Goal: Information Seeking & Learning: Check status

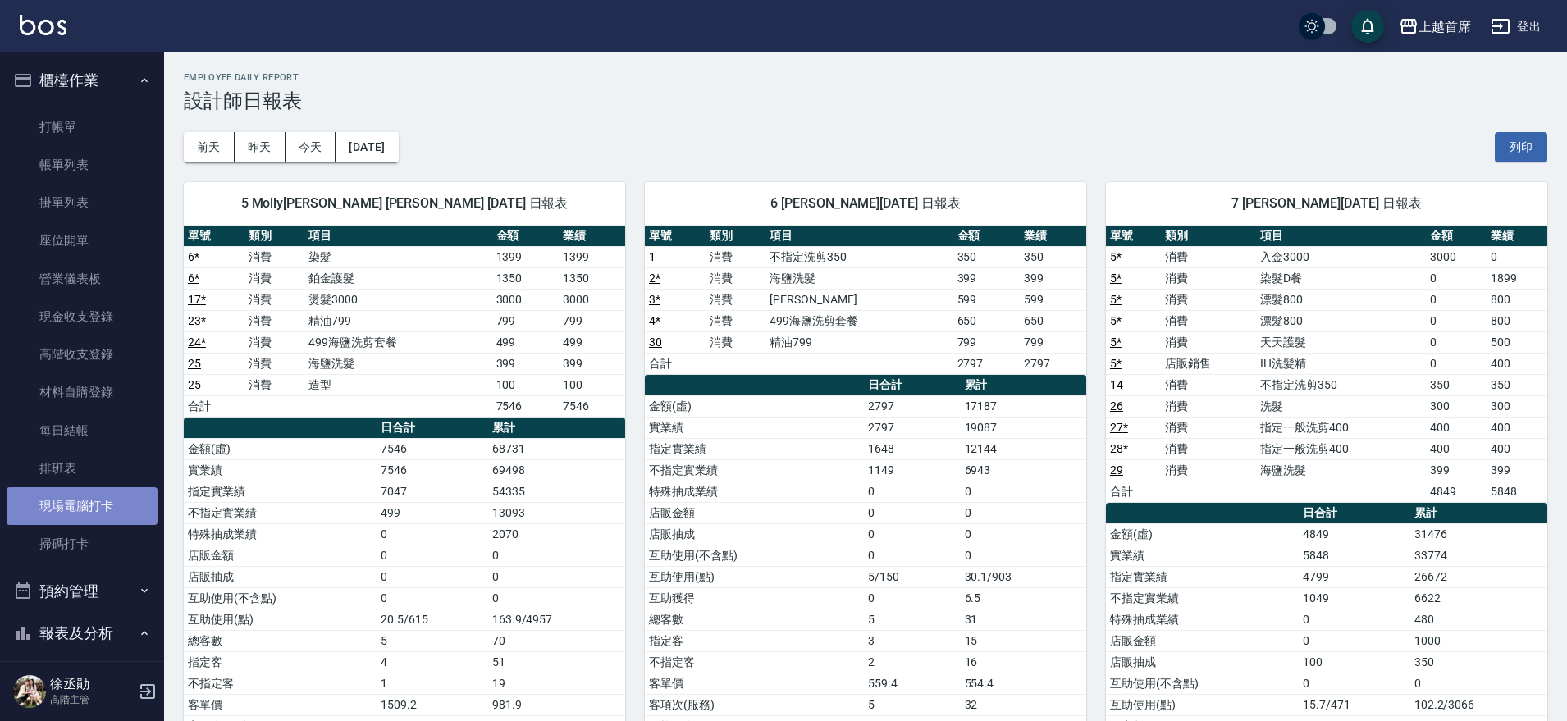
click at [88, 514] on link "現場電腦打卡" at bounding box center [82, 506] width 151 height 38
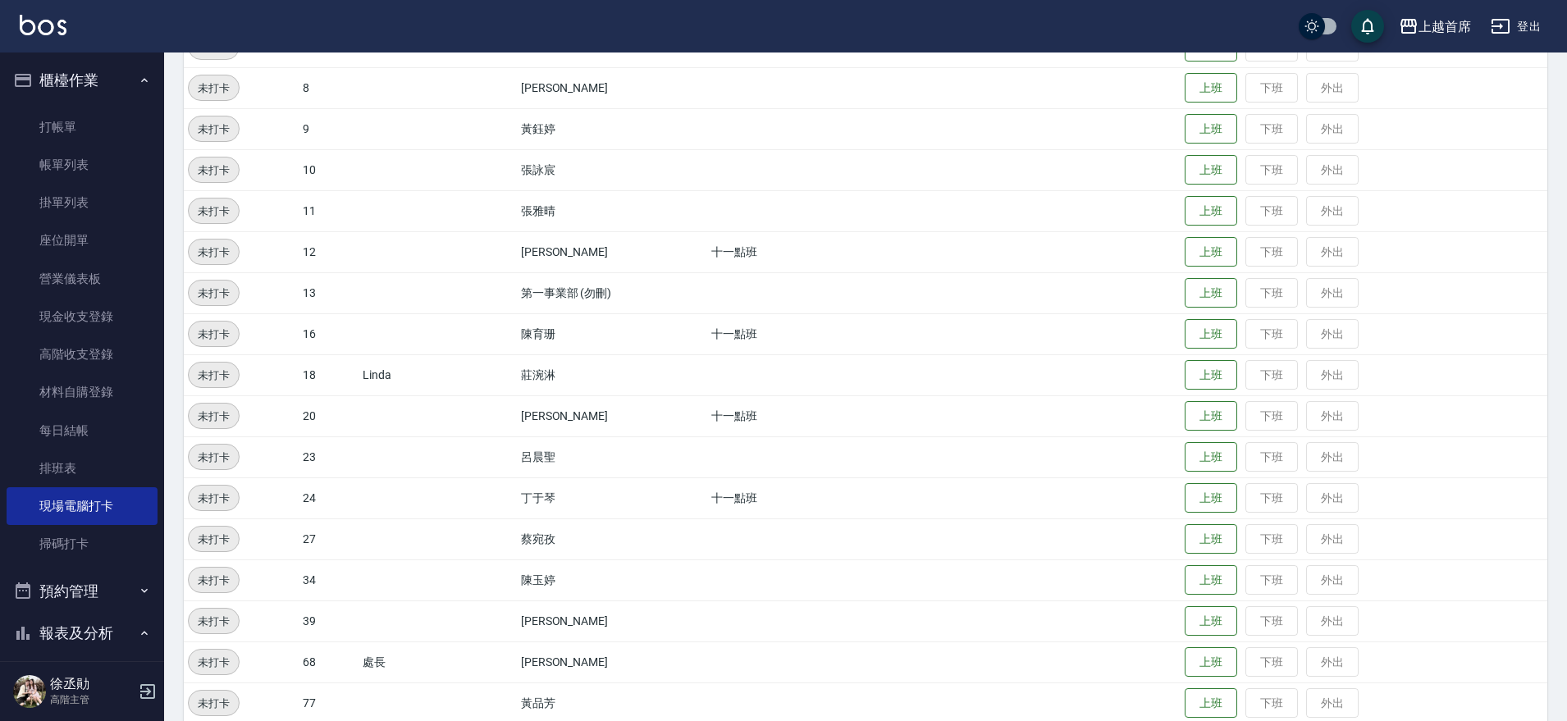
scroll to position [508, 0]
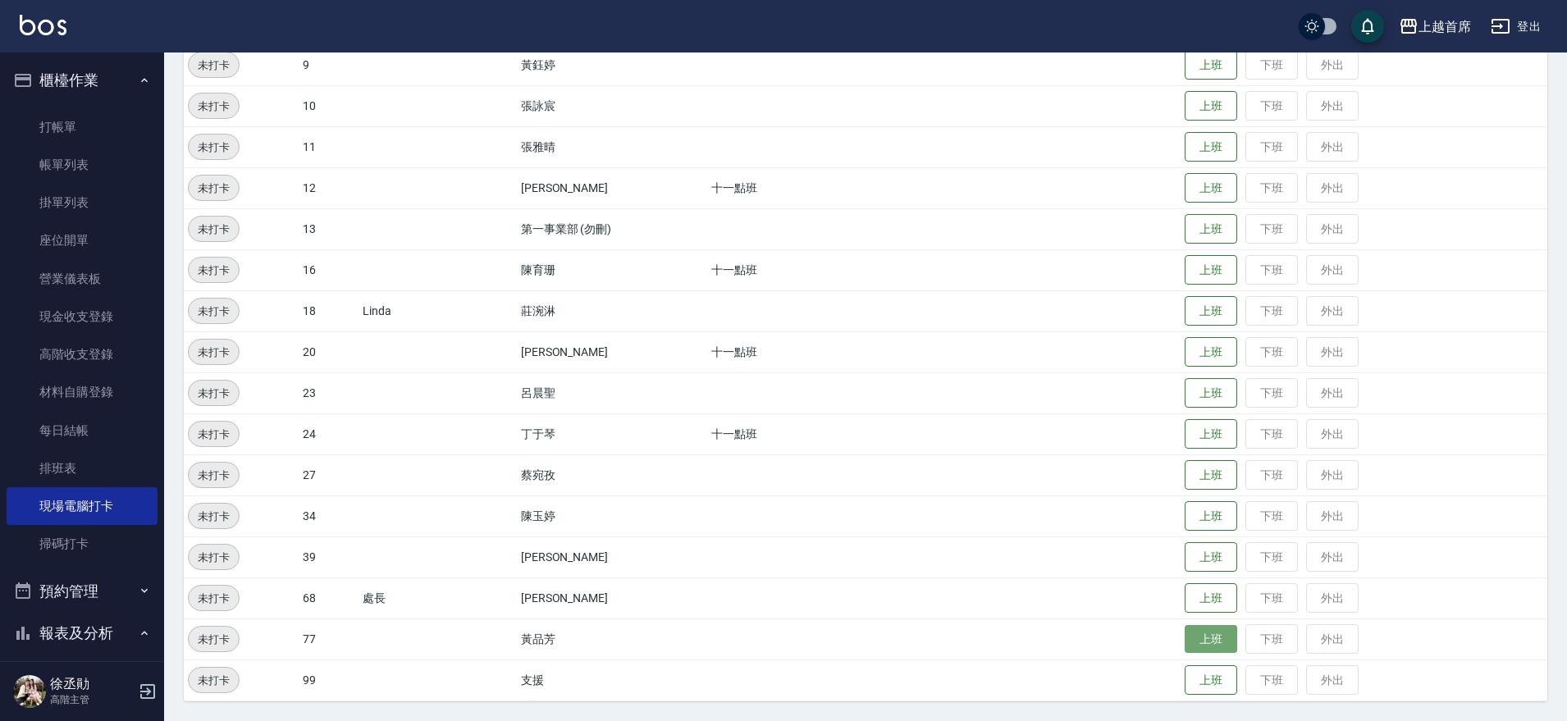
click at [1198, 637] on button "上班" at bounding box center [1211, 639] width 53 height 29
click at [1209, 311] on button "上班" at bounding box center [1211, 311] width 53 height 29
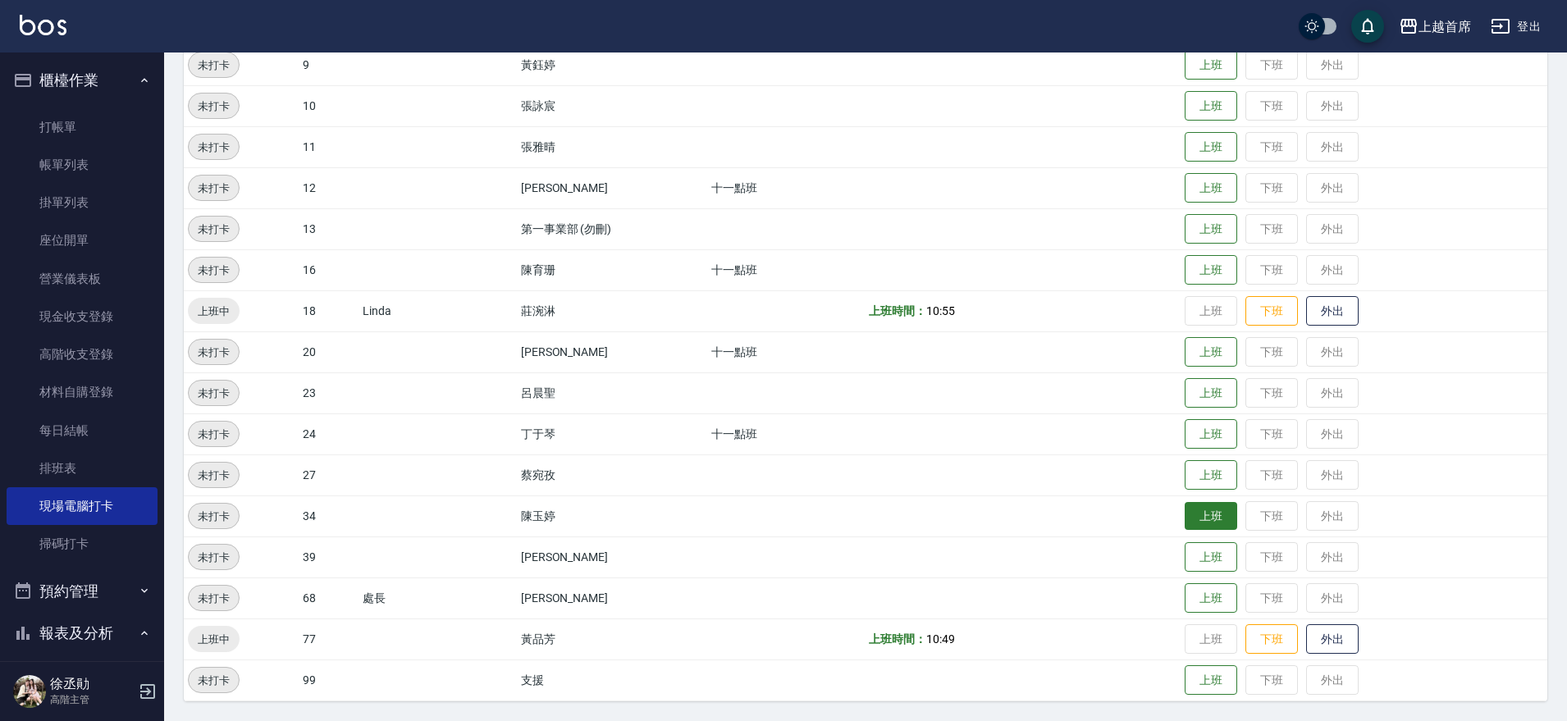
click at [1185, 522] on button "上班" at bounding box center [1211, 516] width 53 height 29
click at [1189, 181] on button "上班" at bounding box center [1211, 188] width 53 height 29
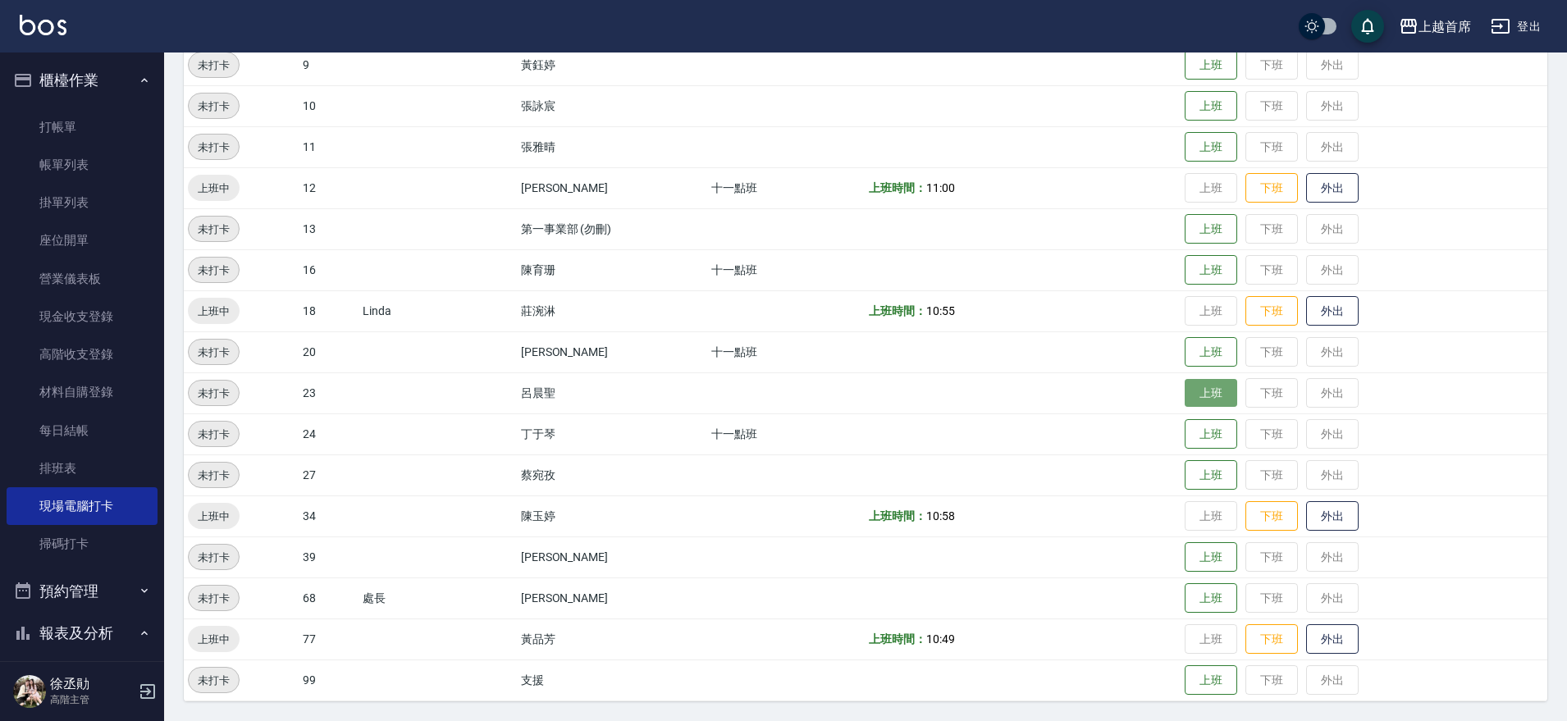
click at [1185, 382] on button "上班" at bounding box center [1211, 393] width 53 height 29
click at [1207, 558] on button "上班" at bounding box center [1211, 557] width 53 height 29
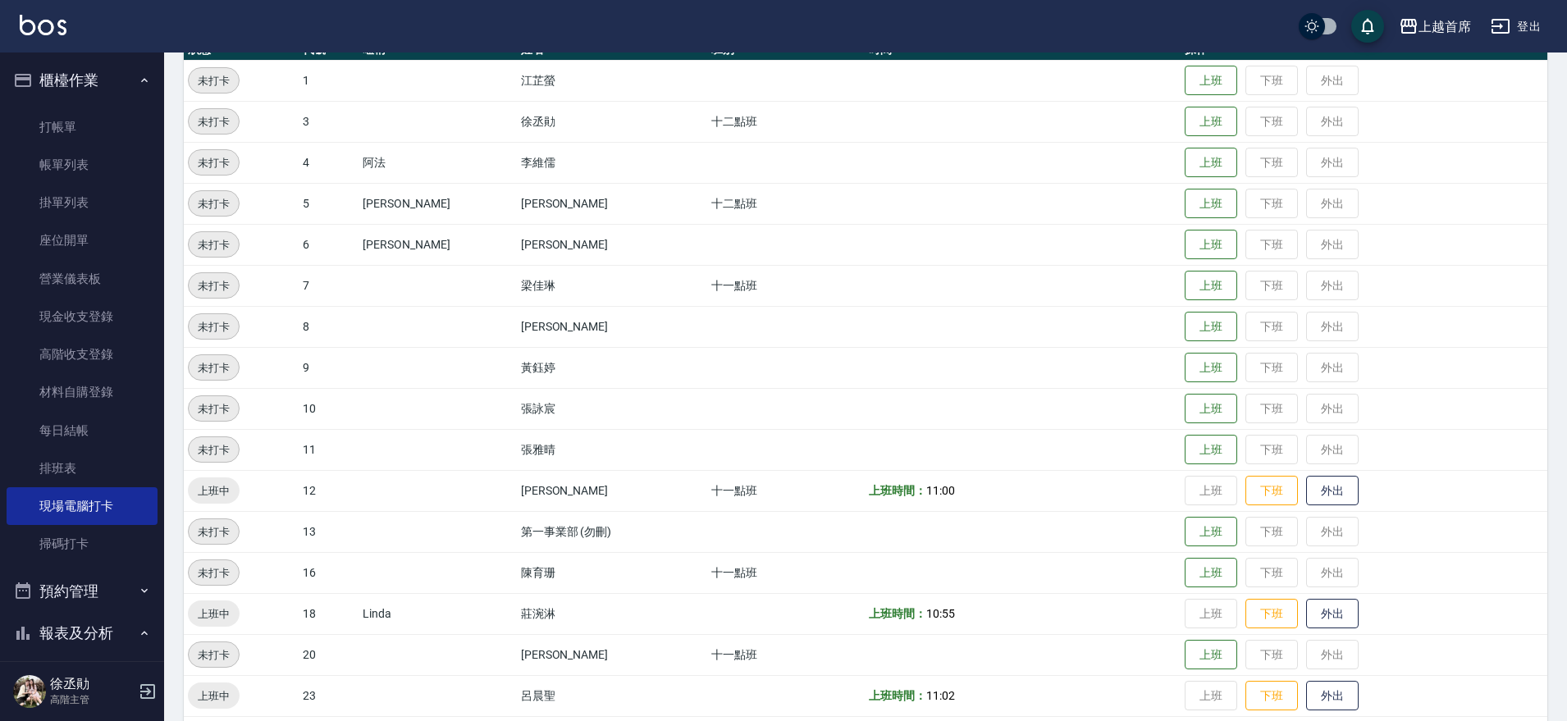
scroll to position [0, 0]
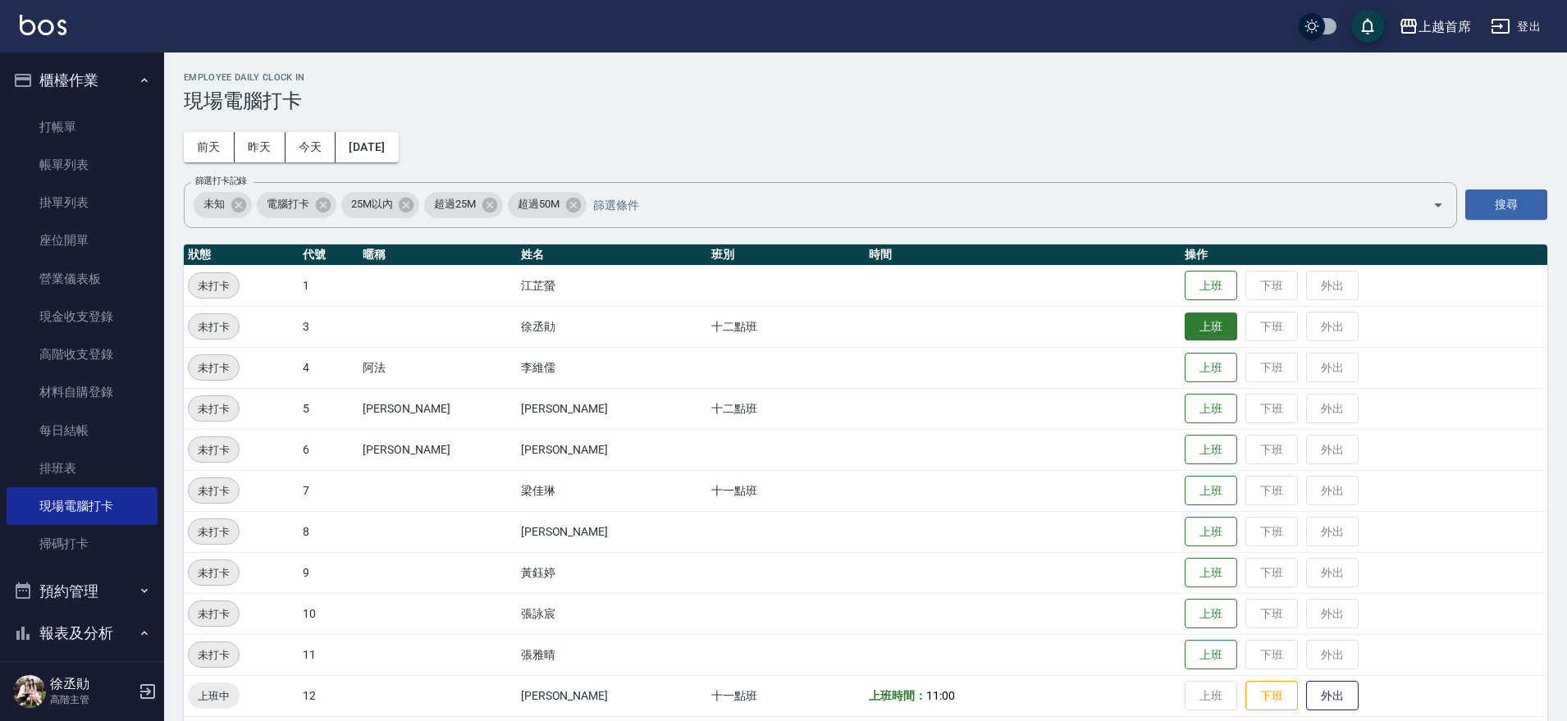
click at [1211, 329] on button "上班" at bounding box center [1211, 327] width 53 height 29
click at [1212, 405] on button "上班" at bounding box center [1211, 409] width 53 height 29
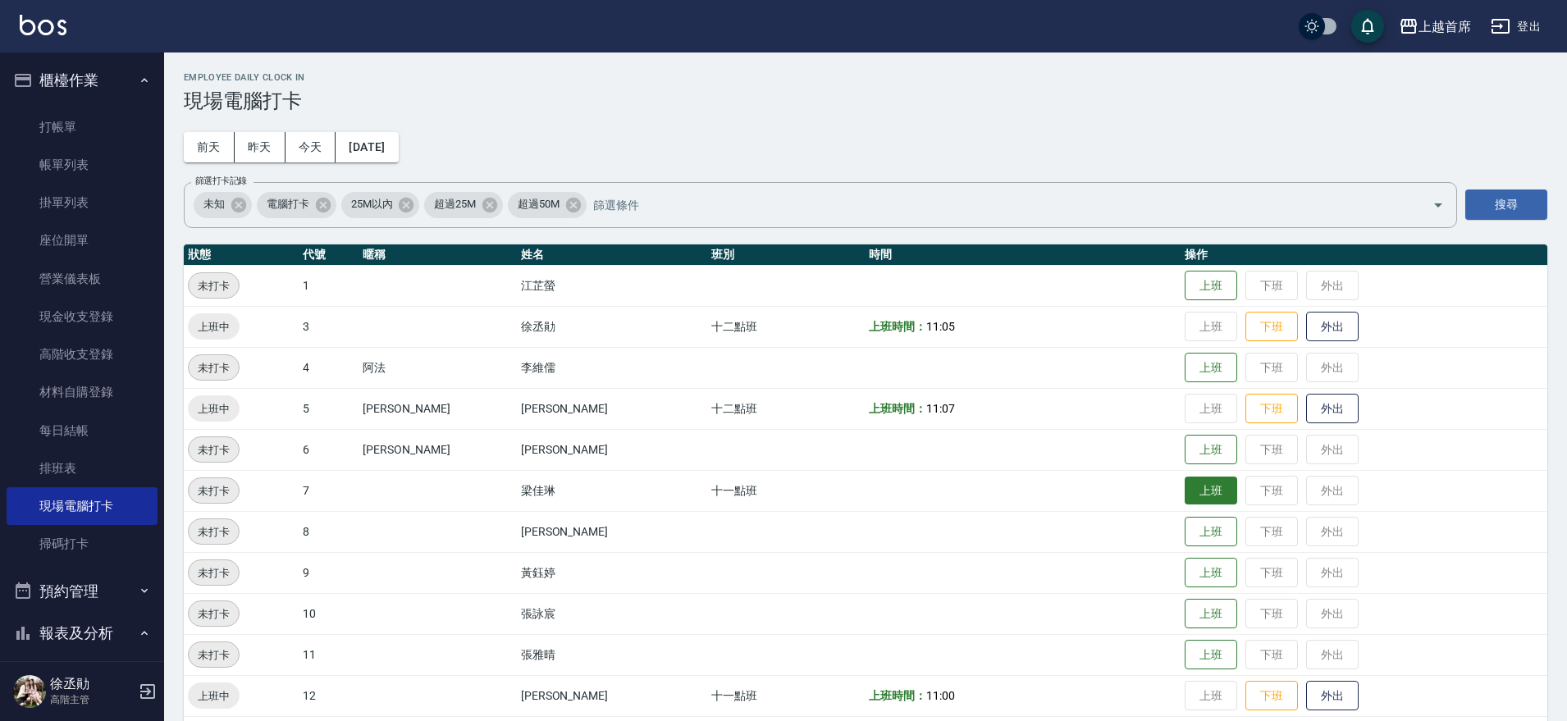
click at [1196, 488] on button "上班" at bounding box center [1211, 491] width 53 height 29
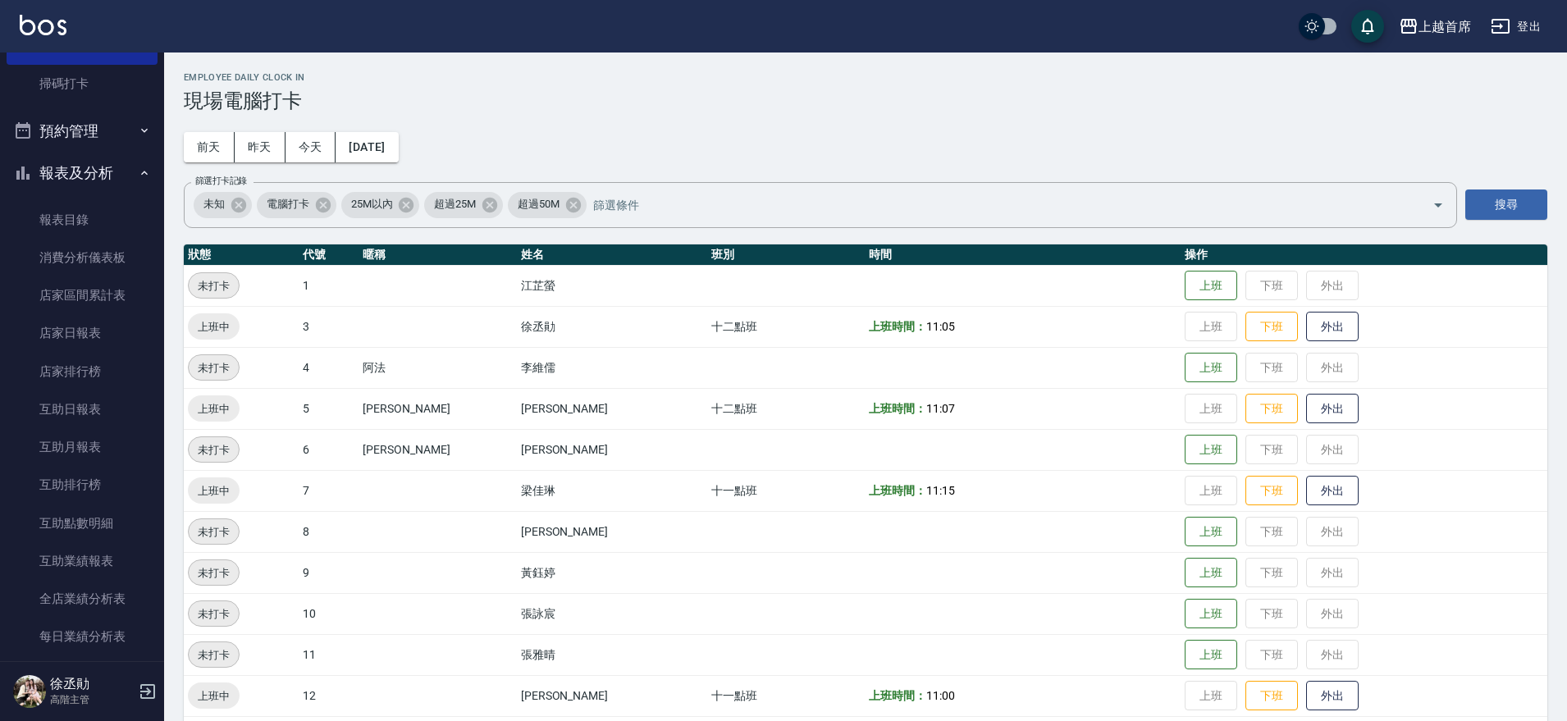
scroll to position [467, 0]
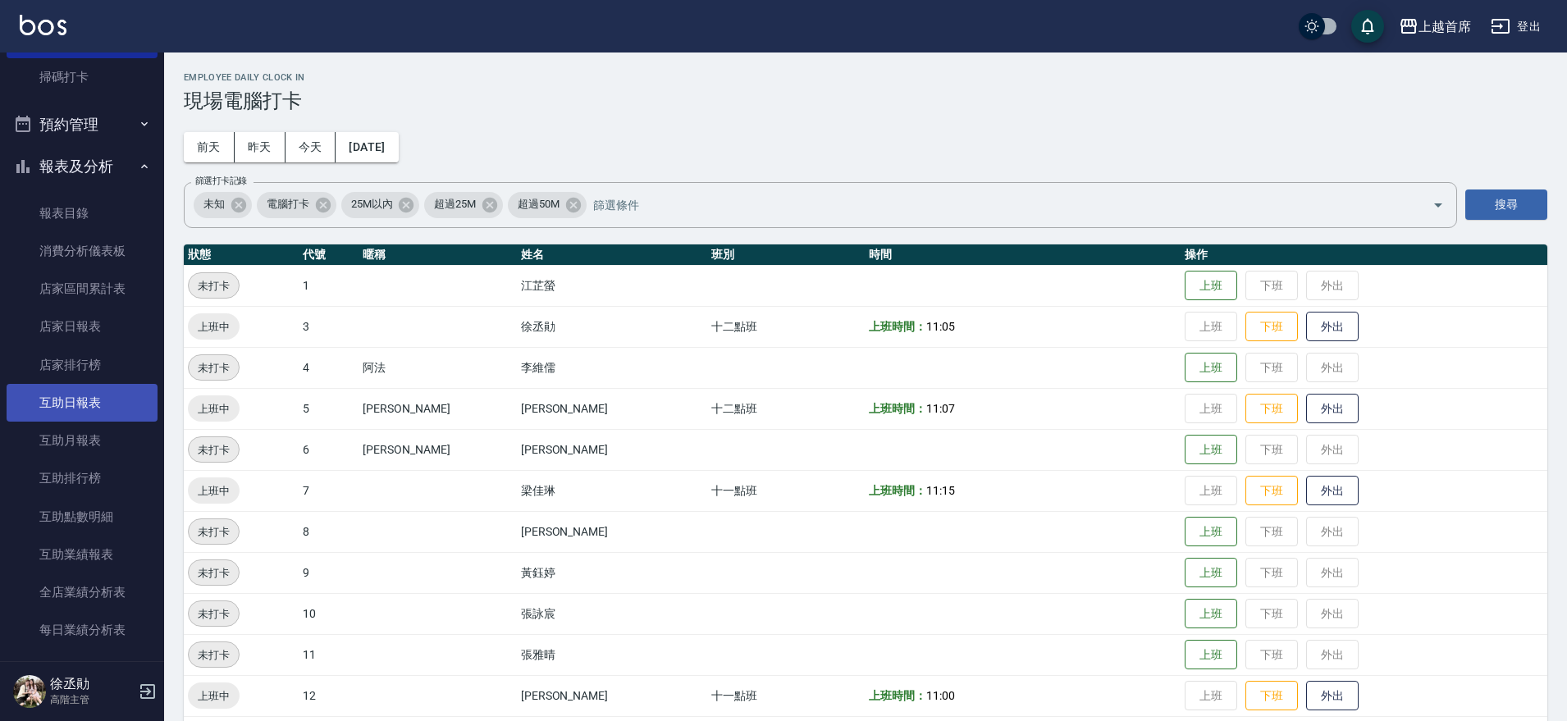
click at [113, 408] on link "互助日報表" at bounding box center [82, 403] width 151 height 38
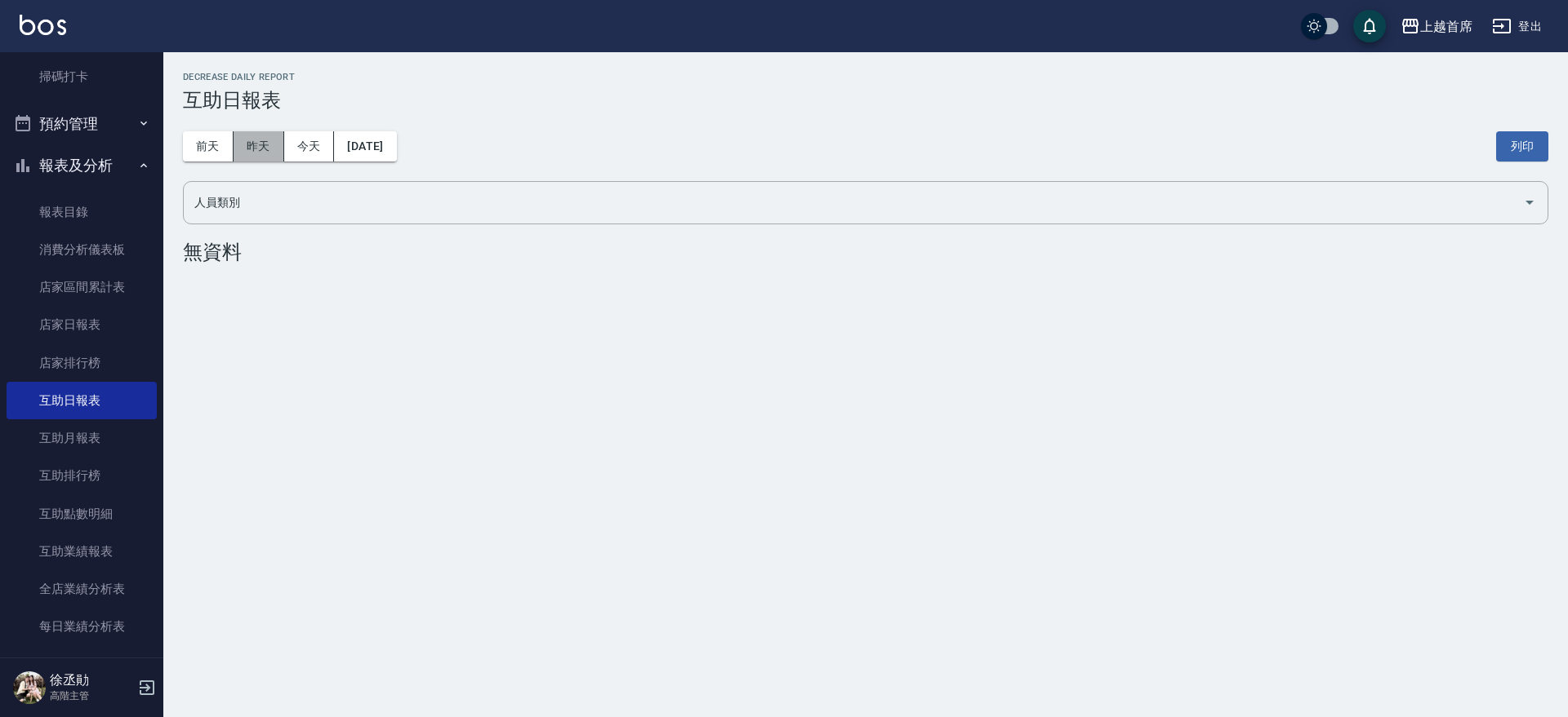
click at [271, 139] on button "昨天" at bounding box center [259, 146] width 51 height 30
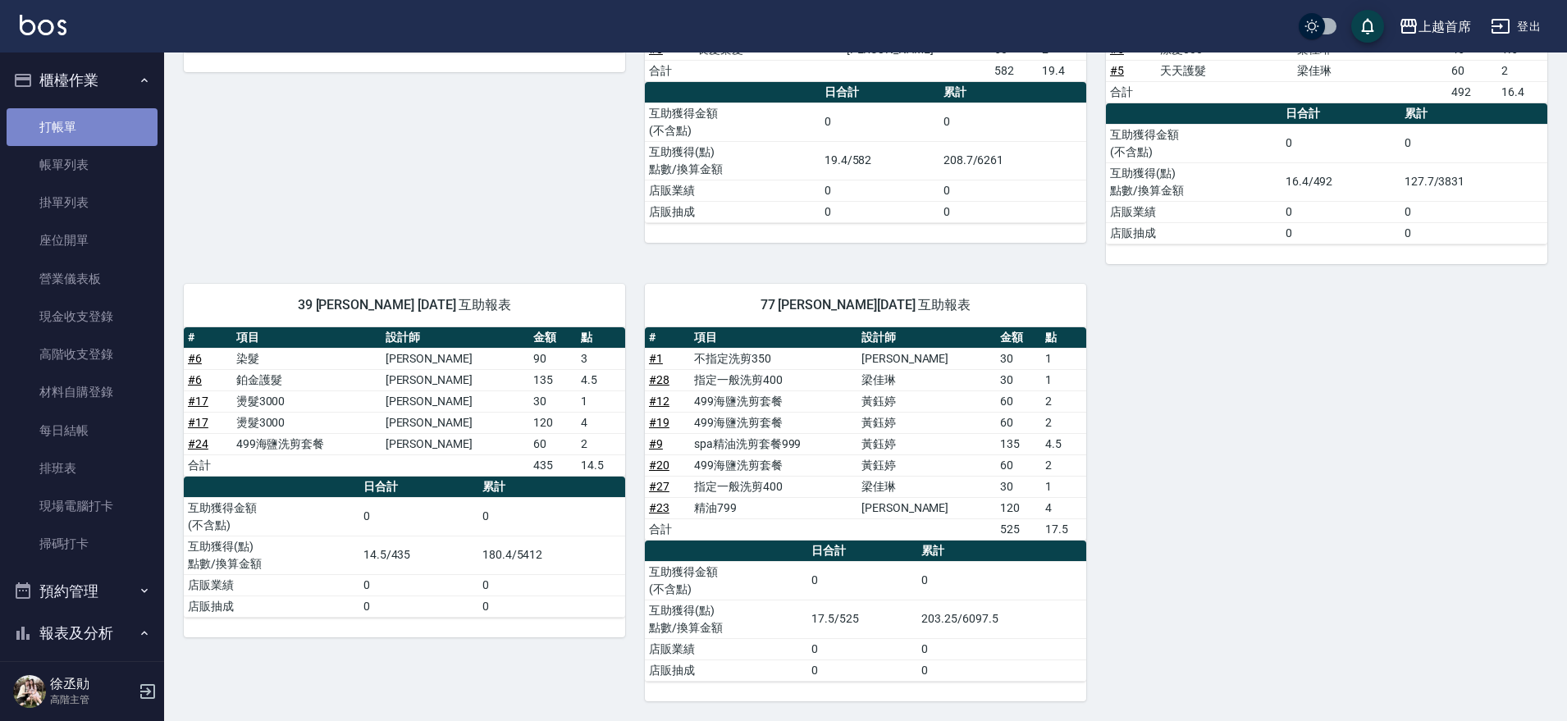
click at [110, 133] on link "打帳單" at bounding box center [82, 127] width 151 height 38
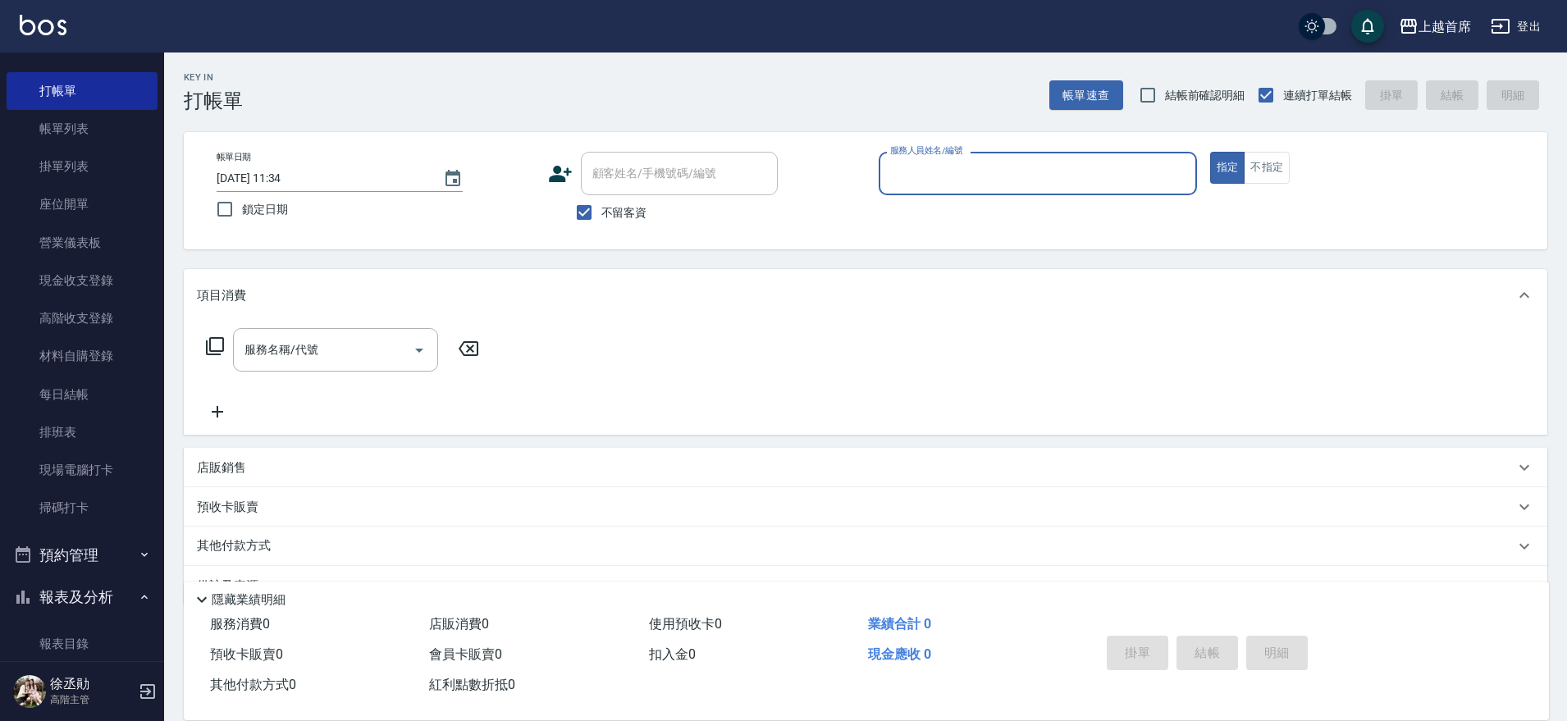
scroll to position [46, 0]
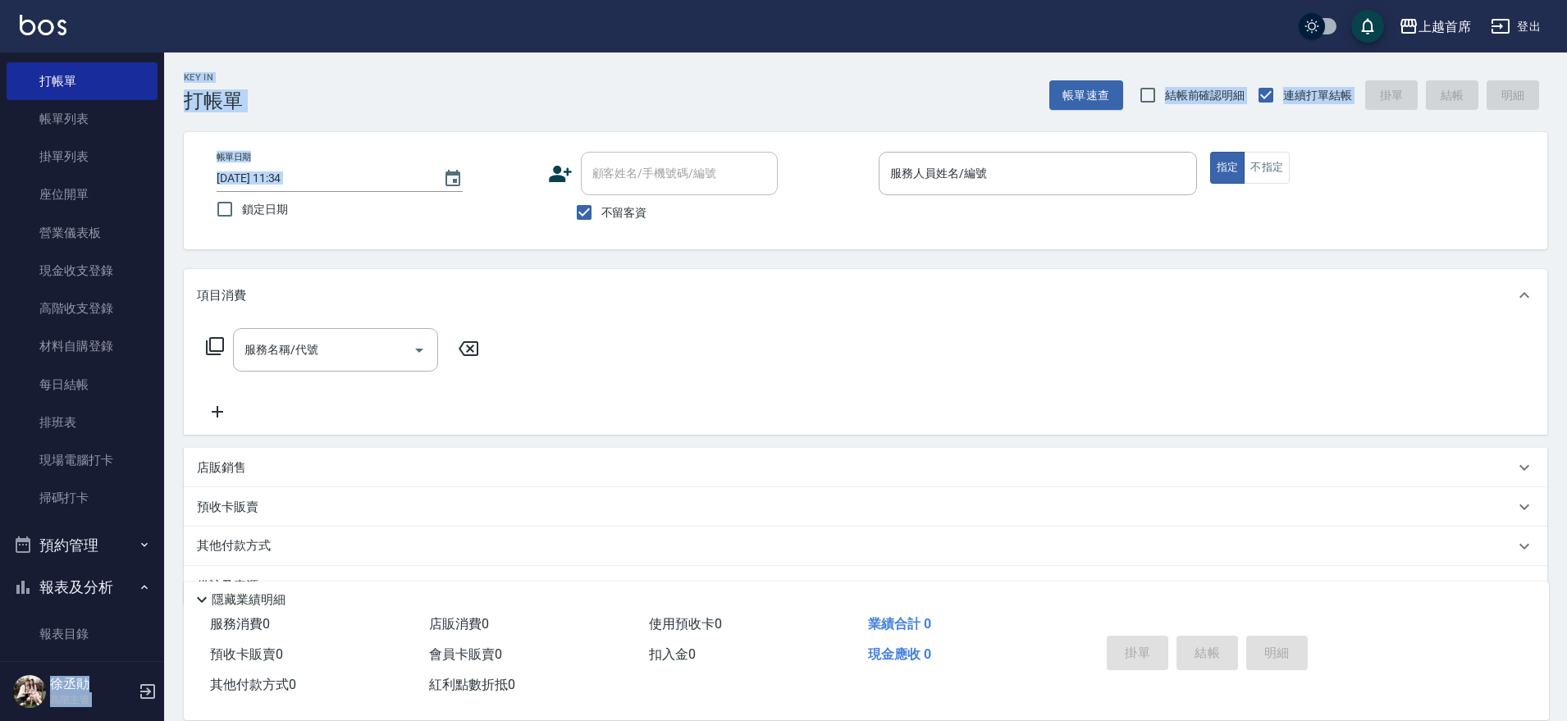
drag, startPoint x: 155, startPoint y: 164, endPoint x: 169, endPoint y: 216, distance: 53.5
click at [169, 216] on div "上越首席 登出 櫃檯作業 打帳單 帳單列表 掛單列表 座位開單 營業儀表板 現金收支登錄 高階收支登錄 材料自購登錄 每日結帳 排班表 現場電腦打卡 掃碼打卡…" at bounding box center [783, 381] width 1567 height 763
click at [169, 216] on div "Key In 打帳單 帳單速查 結帳前確認明細 連續打單結帳 掛單 結帳 明細 帳單日期 [DATE] 11:34 鎖定日期 顧客姓名/手機號碼/編號 顧客姓…" at bounding box center [865, 408] width 1403 height 711
drag, startPoint x: 151, startPoint y: 185, endPoint x: 156, endPoint y: 208, distance: 23.5
click at [156, 208] on nav "櫃檯作業 打帳單 帳單列表 掛單列表 座位開單 營業儀表板 現金收支登錄 高階收支登錄 材料自購登錄 每日結帳 排班表 現場電腦打卡 掃碼打卡 預約管理 預約…" at bounding box center [82, 357] width 164 height 609
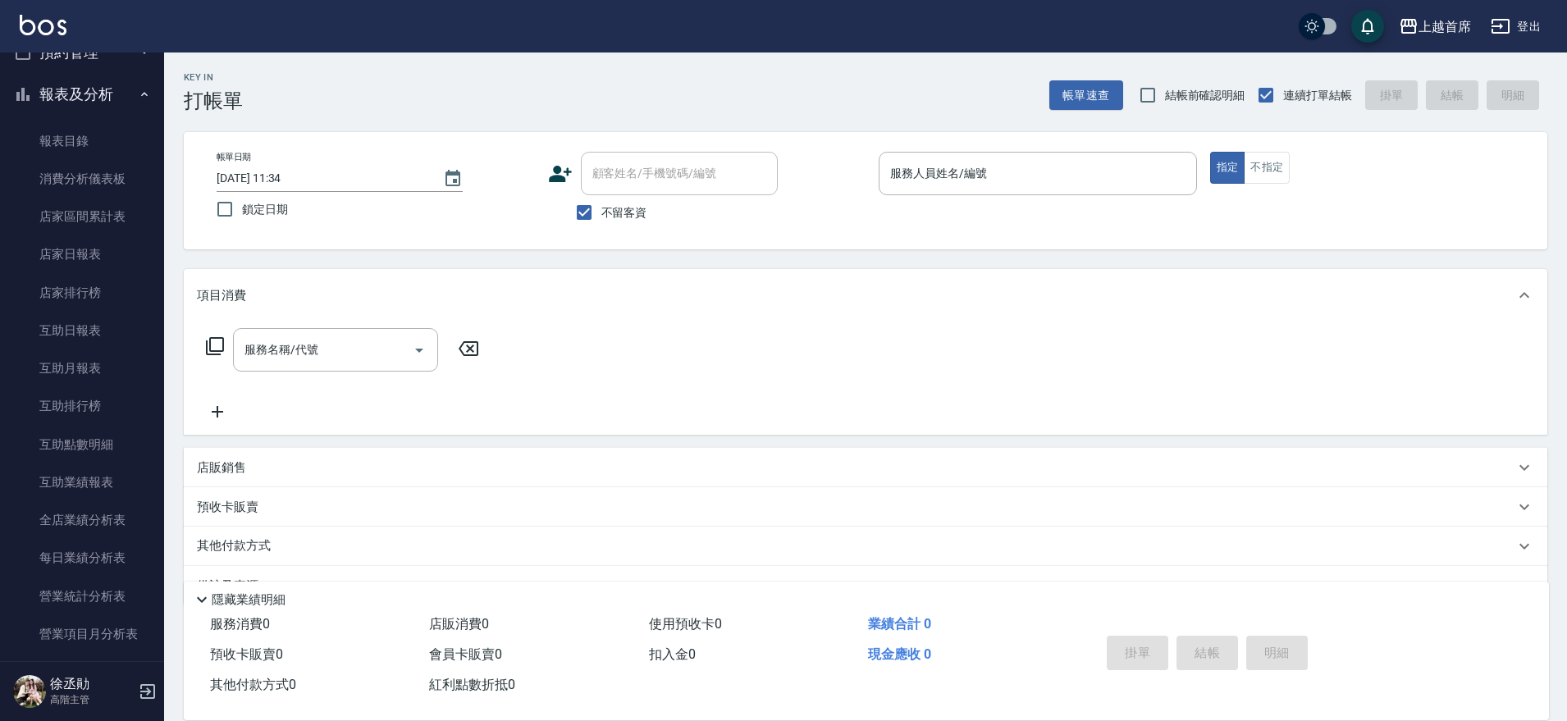
scroll to position [562, 0]
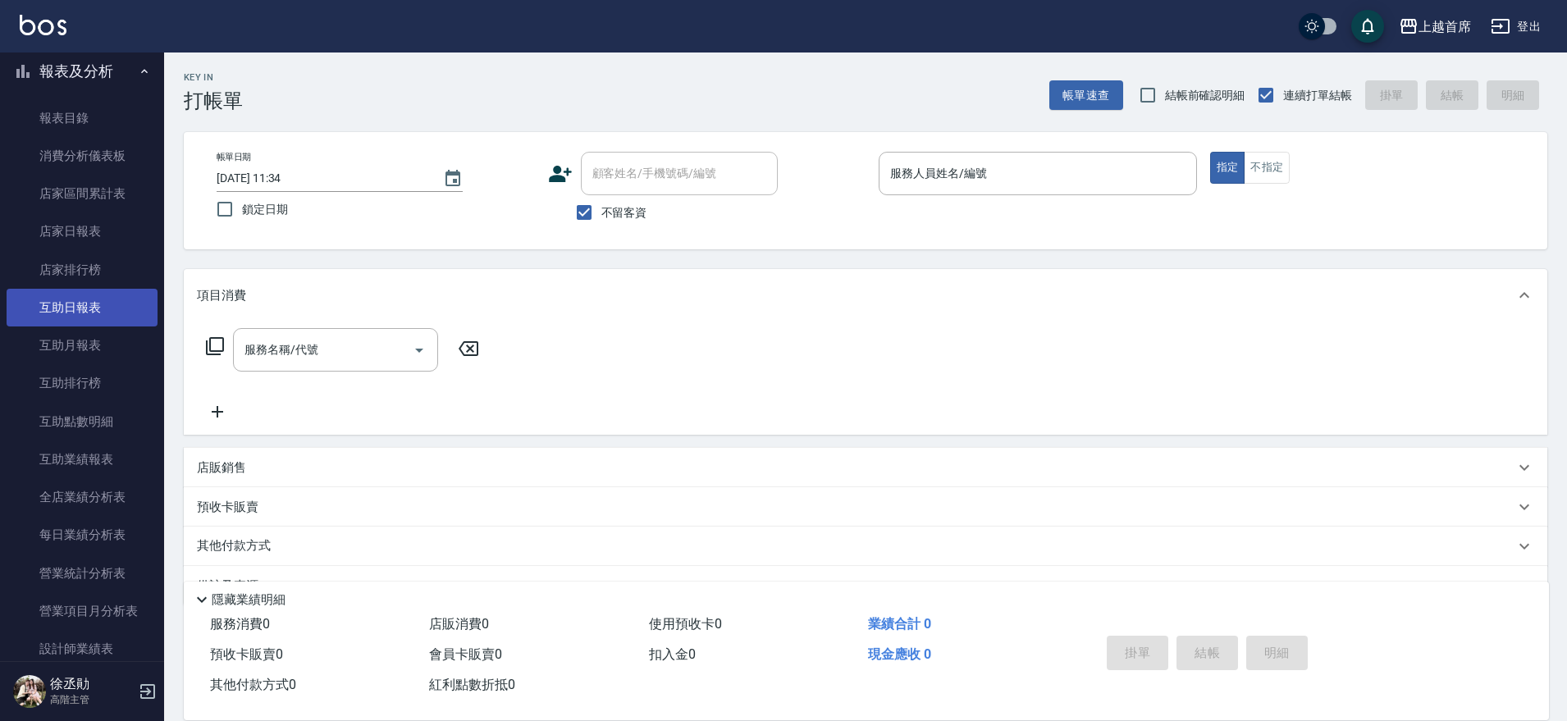
click at [97, 300] on link "互助日報表" at bounding box center [82, 308] width 151 height 38
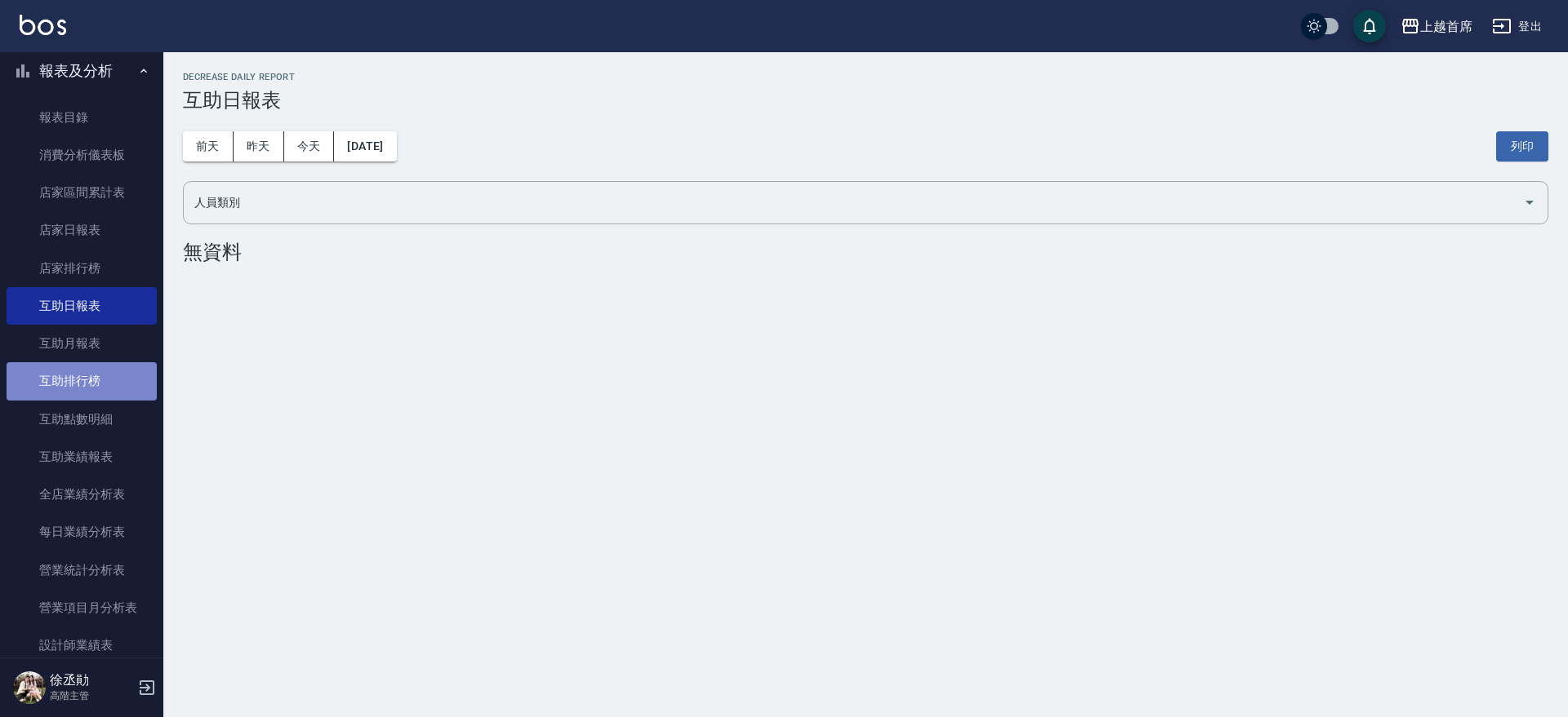
drag, startPoint x: 113, startPoint y: 381, endPoint x: 100, endPoint y: 380, distance: 13.0
click at [113, 382] on link "互助排行榜" at bounding box center [82, 381] width 150 height 38
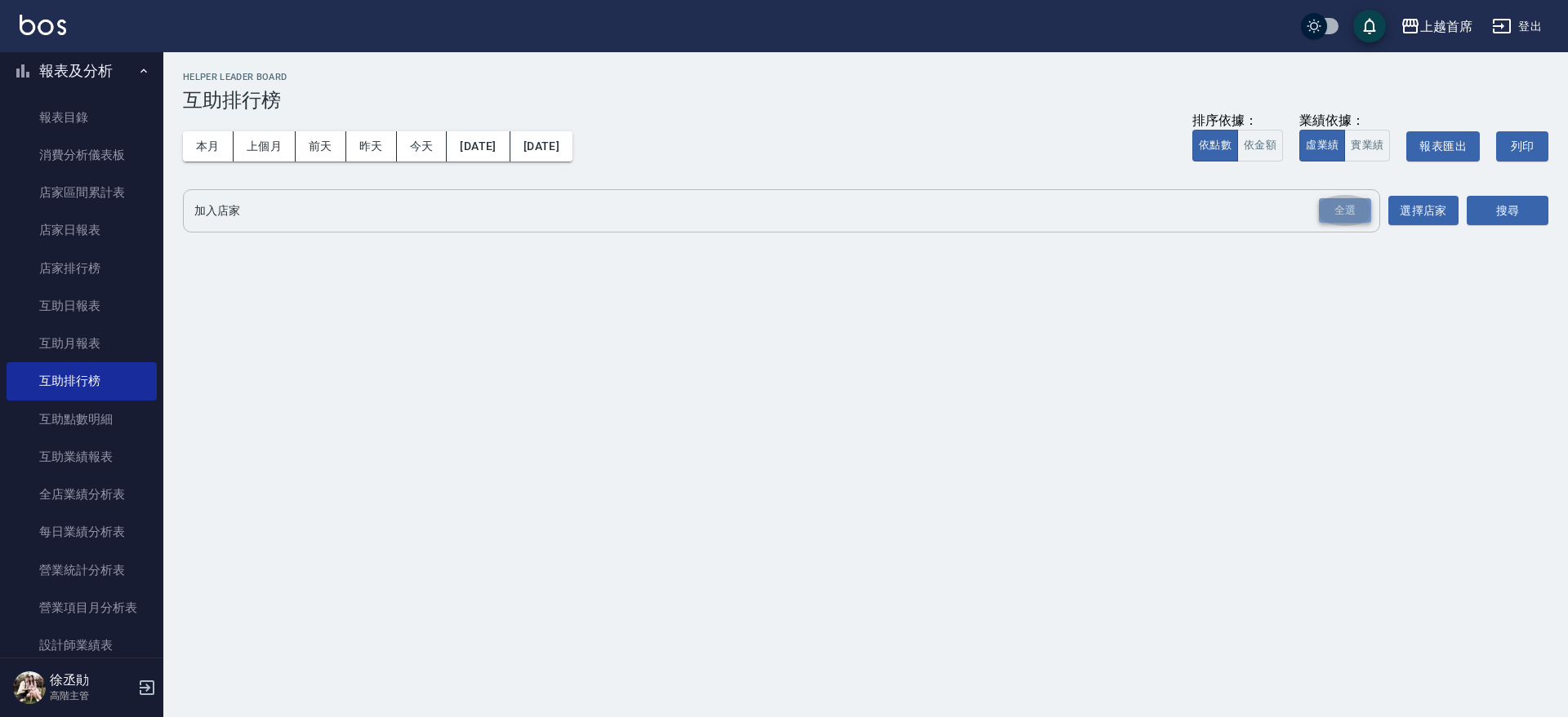
click at [1358, 208] on div "全選" at bounding box center [1344, 210] width 53 height 25
click at [1480, 207] on button "搜尋" at bounding box center [1507, 212] width 82 height 30
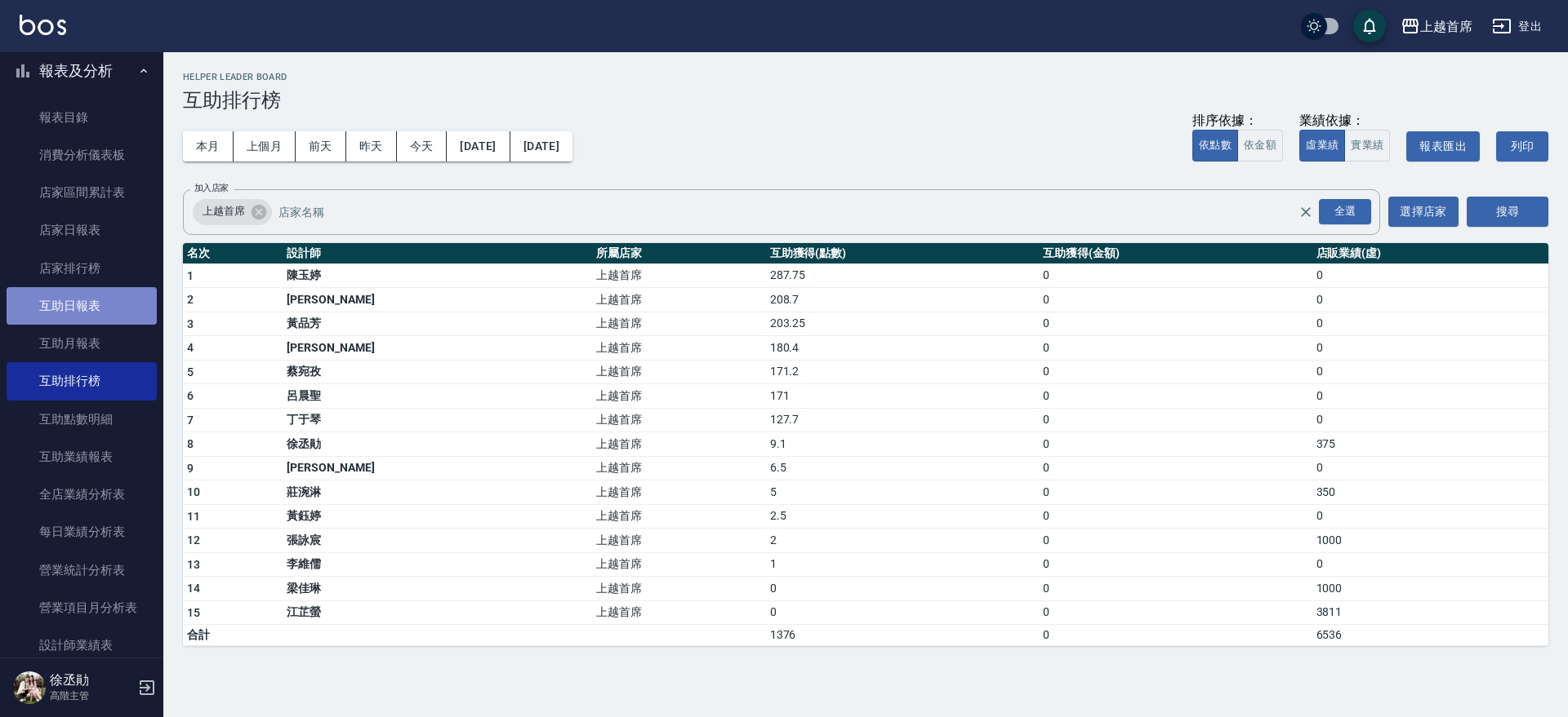
click at [101, 302] on link "互助日報表" at bounding box center [82, 306] width 150 height 38
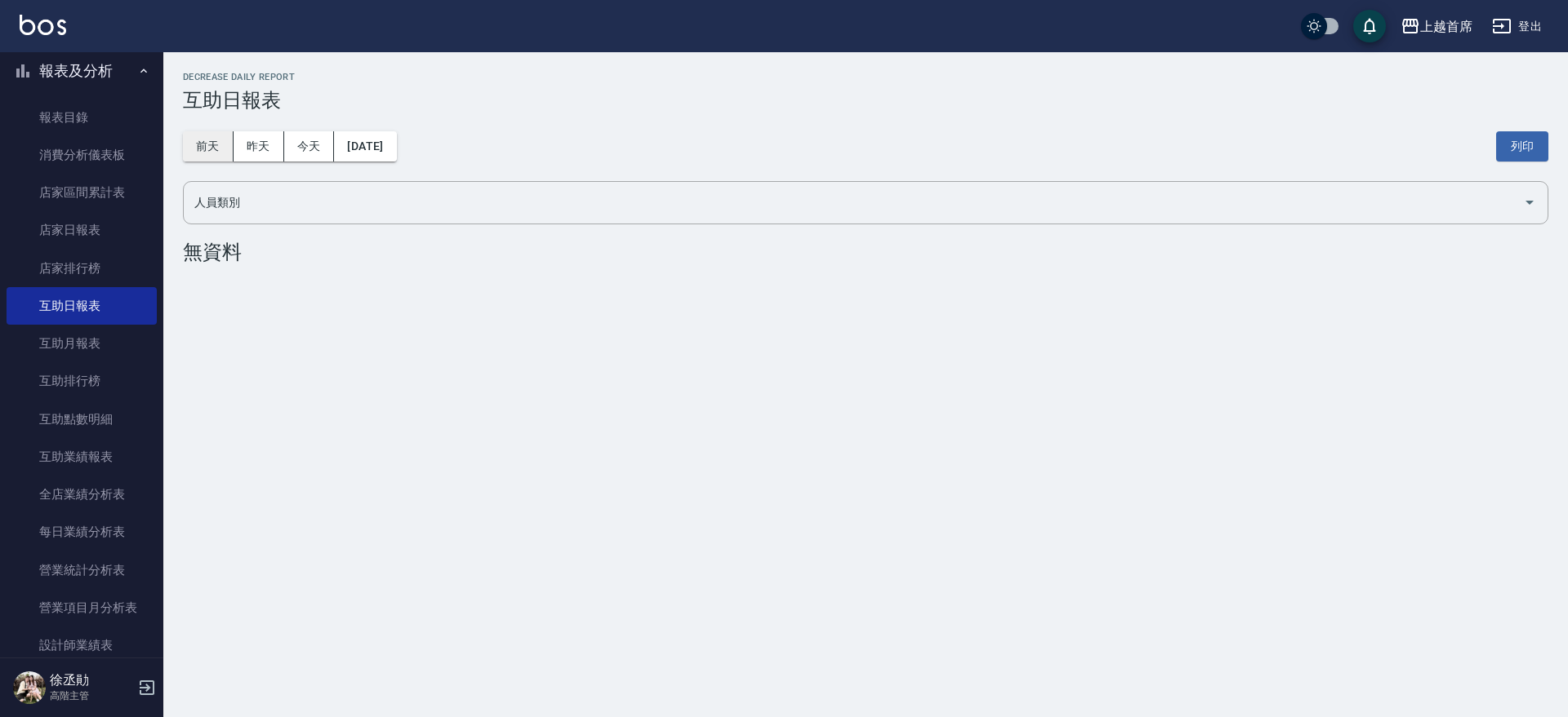
click at [218, 137] on button "前天" at bounding box center [208, 146] width 51 height 30
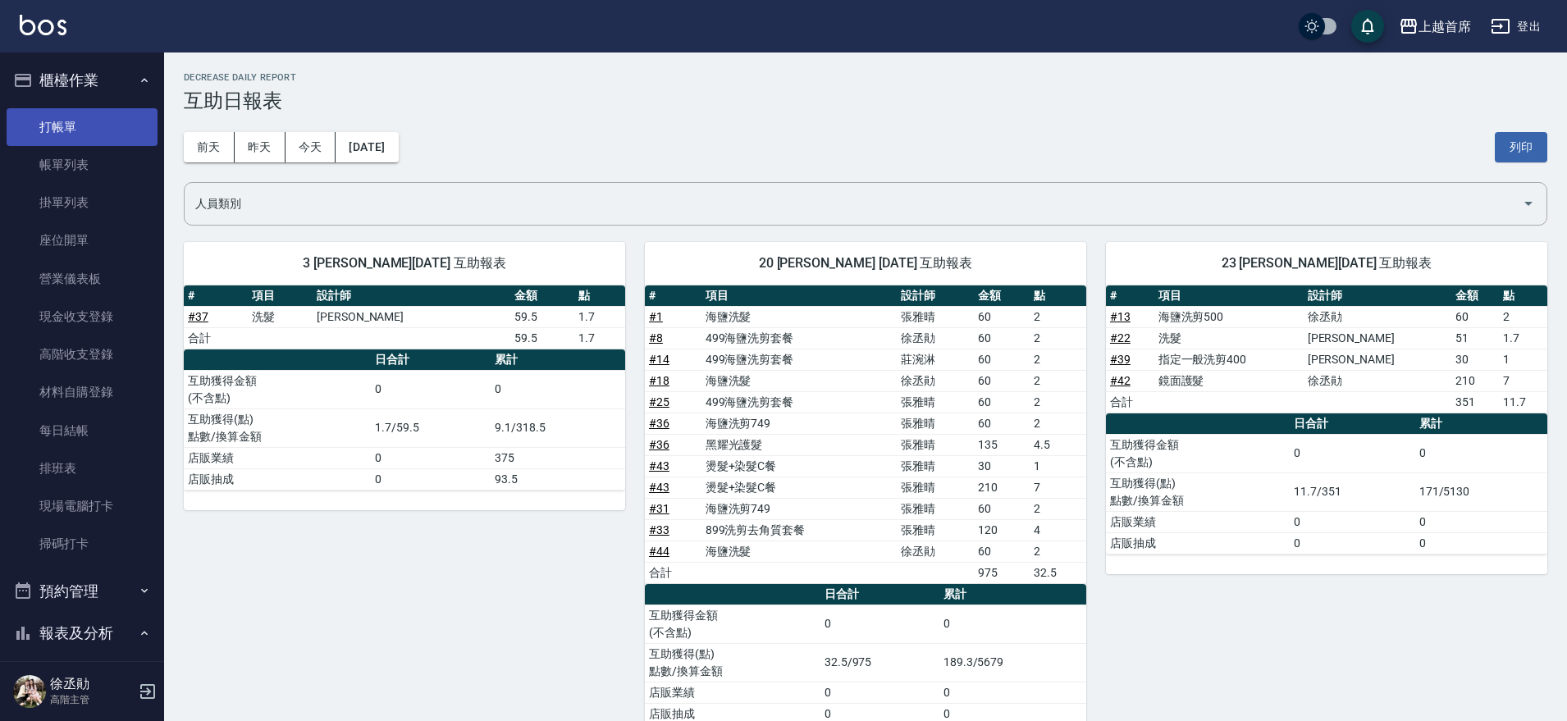
click at [62, 117] on link "打帳單" at bounding box center [82, 127] width 151 height 38
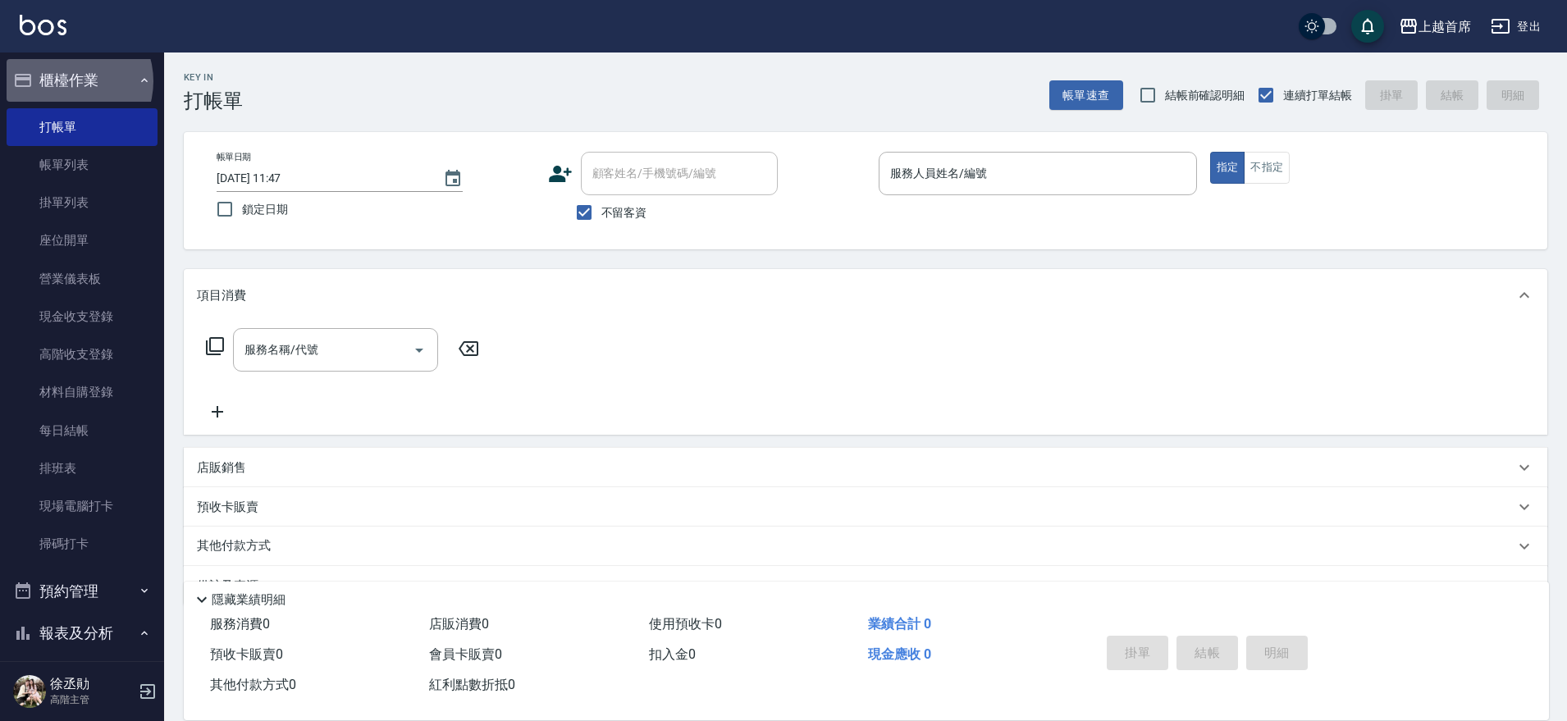
click at [68, 81] on button "櫃檯作業" at bounding box center [82, 80] width 151 height 43
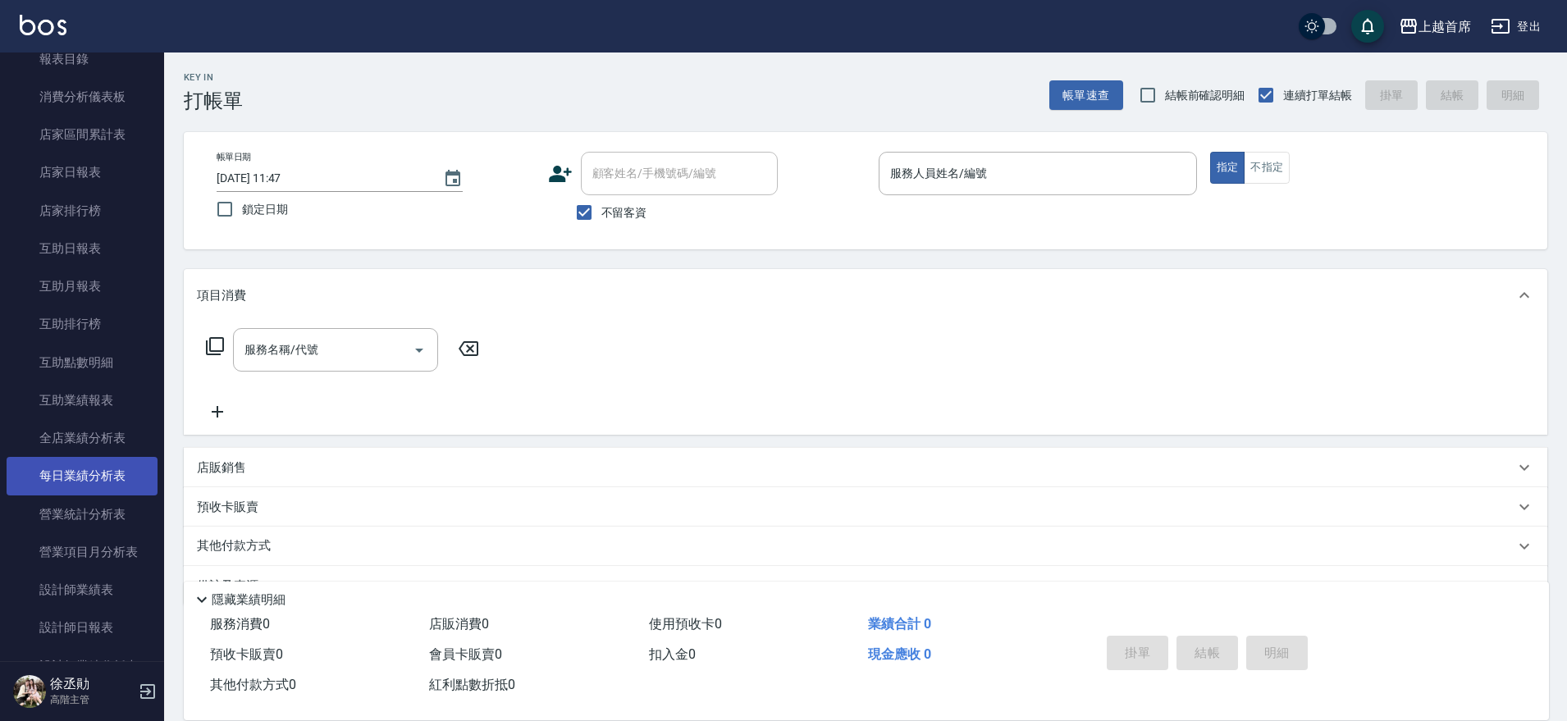
scroll to position [205, 0]
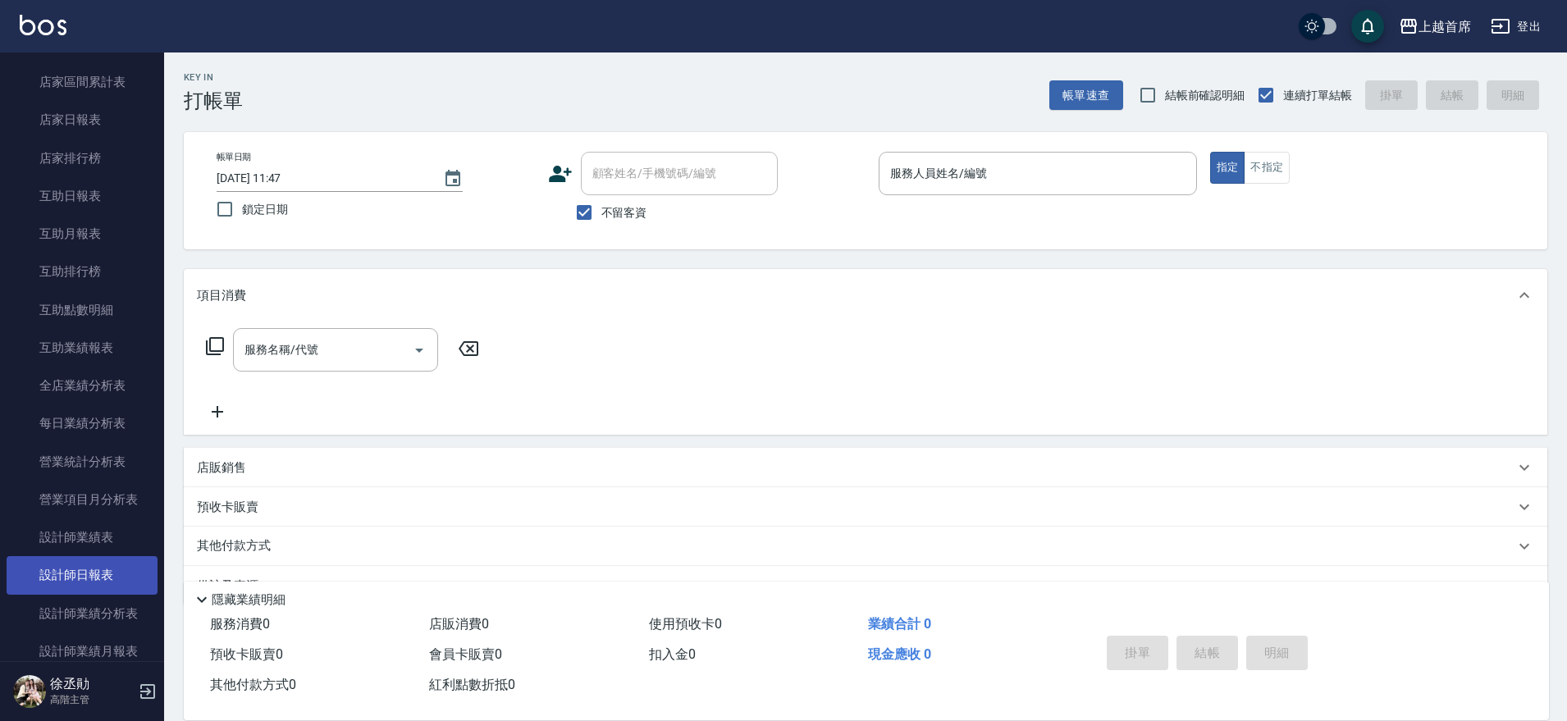
click at [95, 570] on link "設計師日報表" at bounding box center [82, 575] width 151 height 38
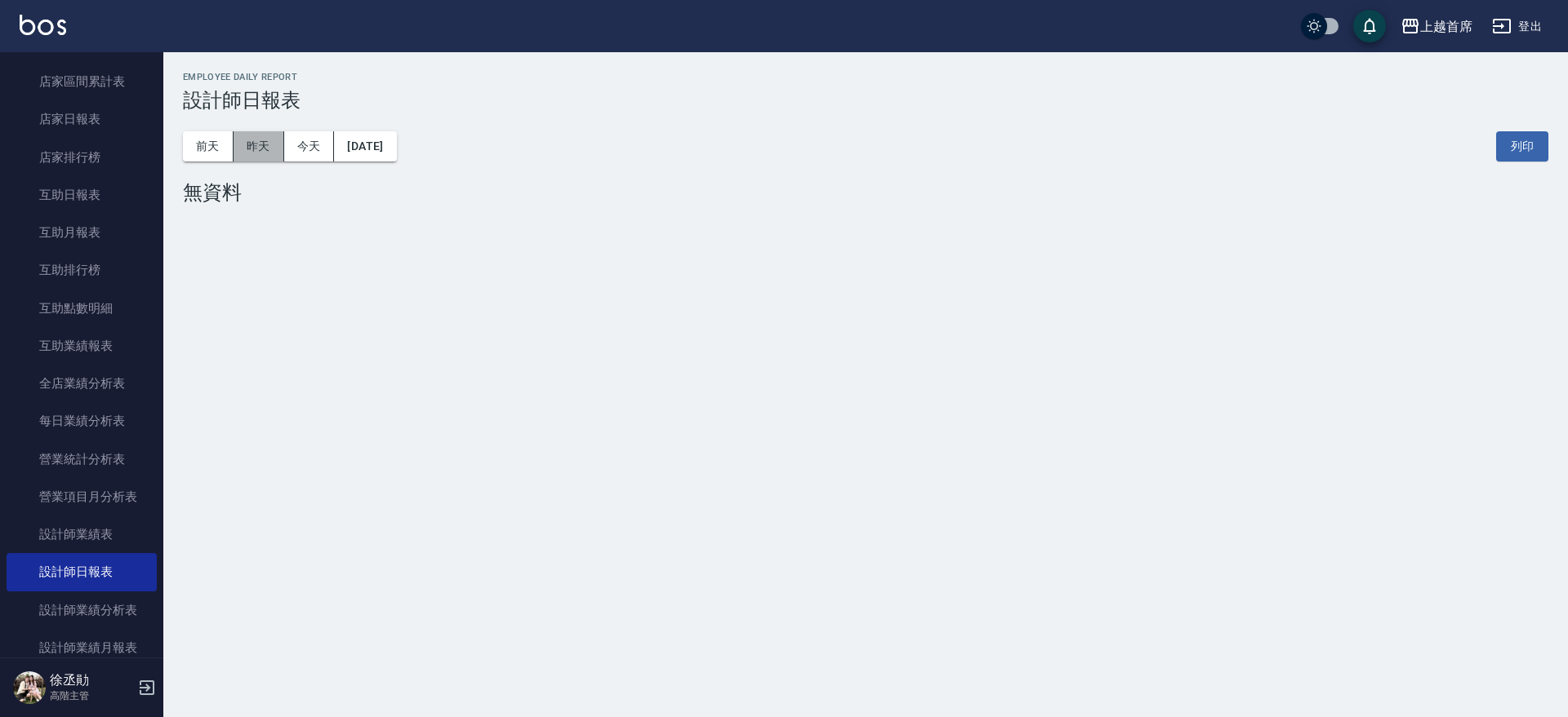
click at [276, 143] on button "昨天" at bounding box center [259, 146] width 51 height 30
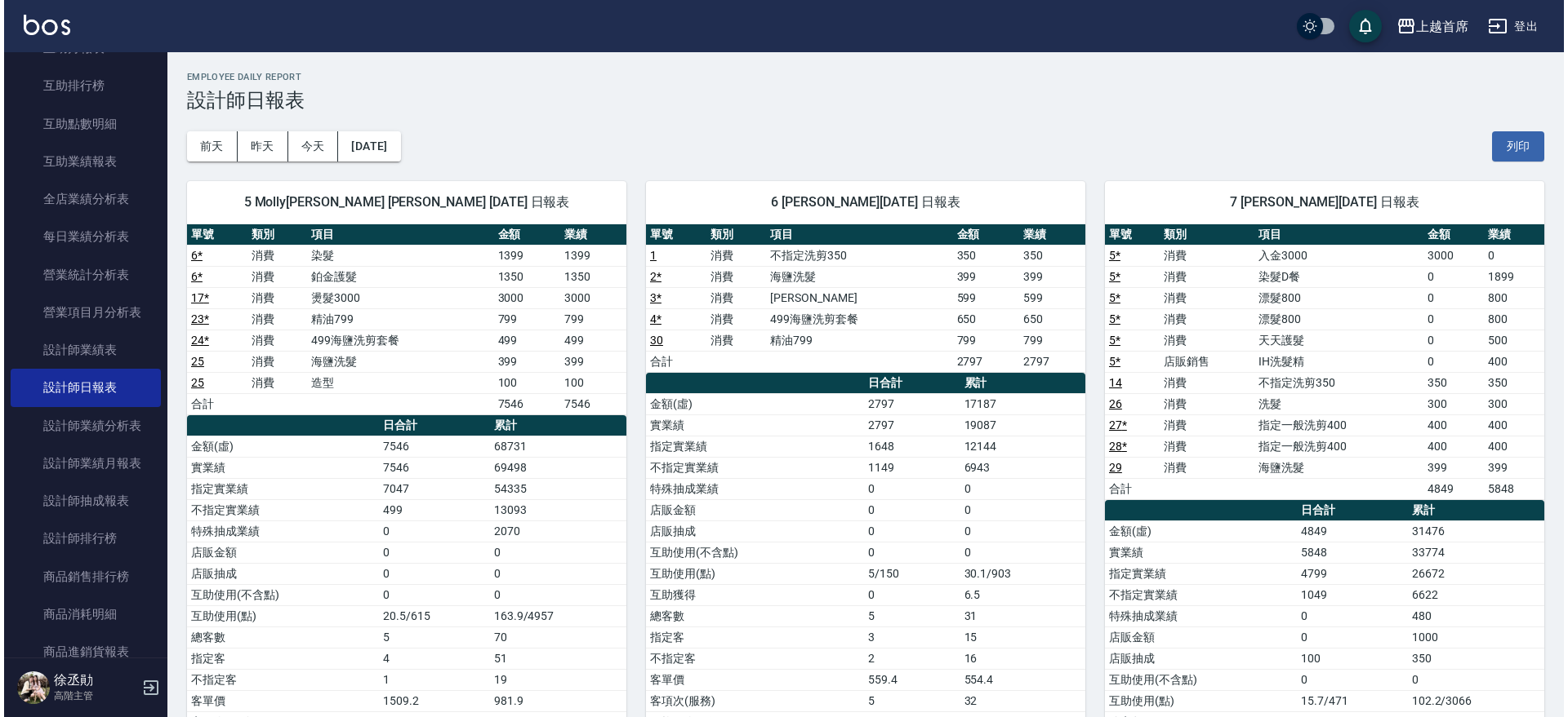
scroll to position [399, 0]
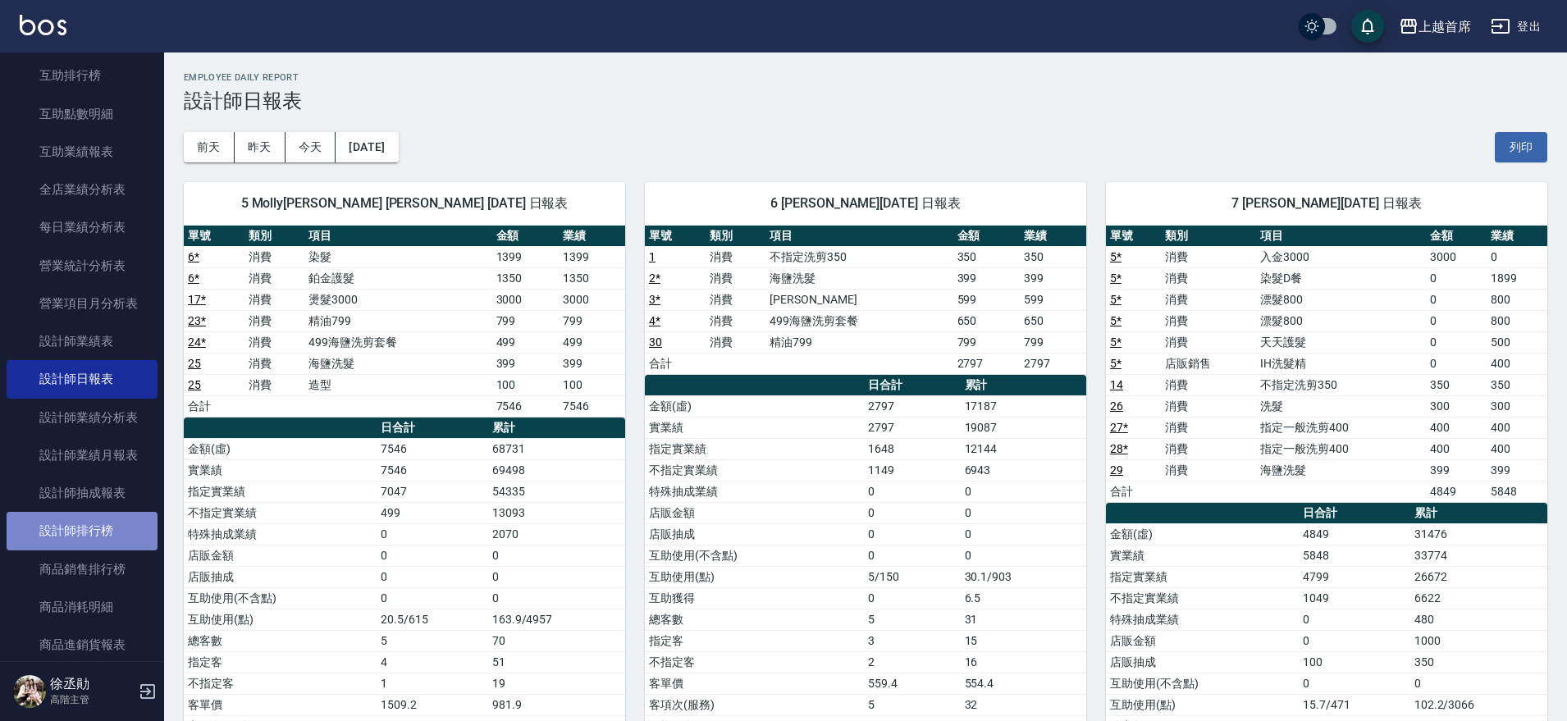
click at [123, 534] on link "設計師排行榜" at bounding box center [82, 531] width 151 height 38
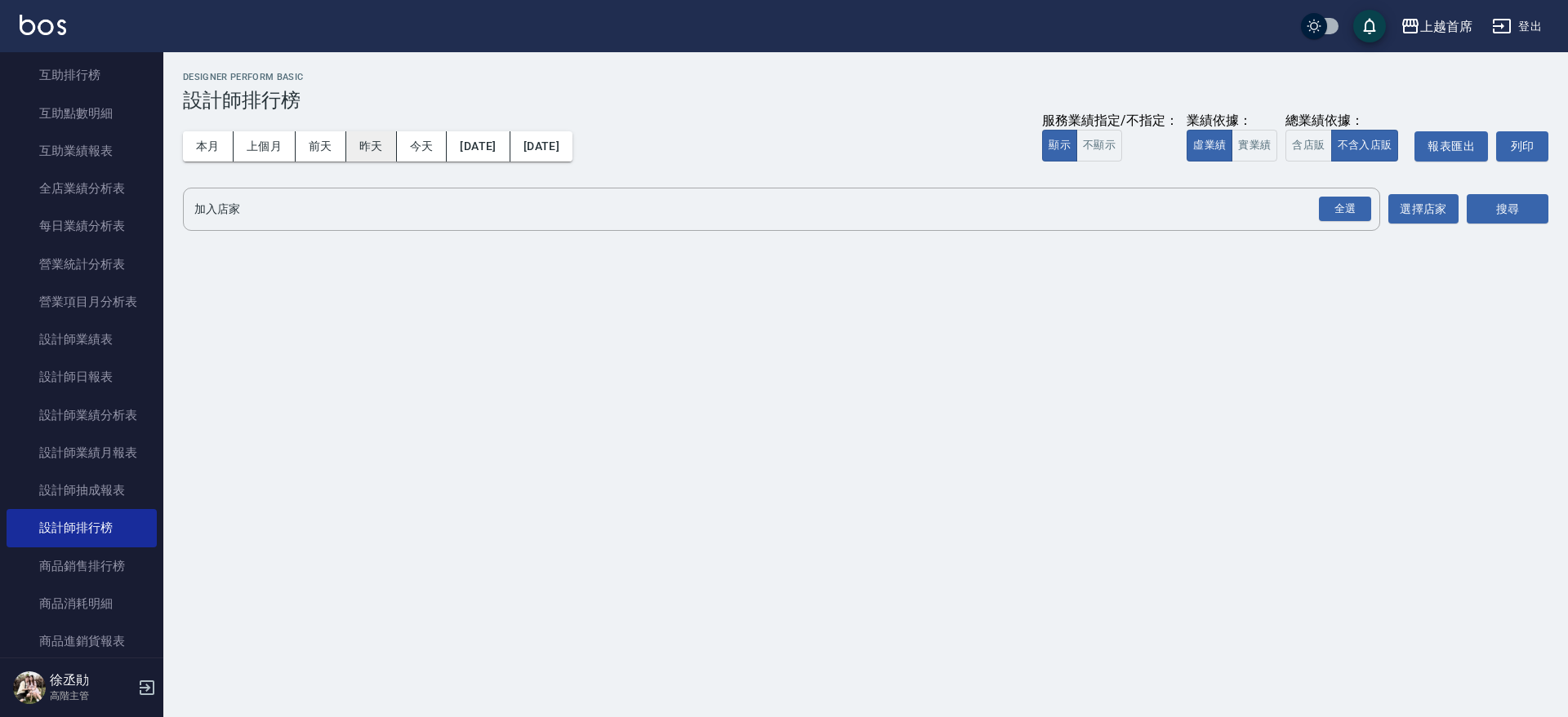
click at [364, 139] on button "昨天" at bounding box center [371, 146] width 51 height 30
click at [1245, 139] on button "實業績" at bounding box center [1254, 145] width 46 height 32
click at [1336, 204] on div "全選" at bounding box center [1344, 209] width 53 height 25
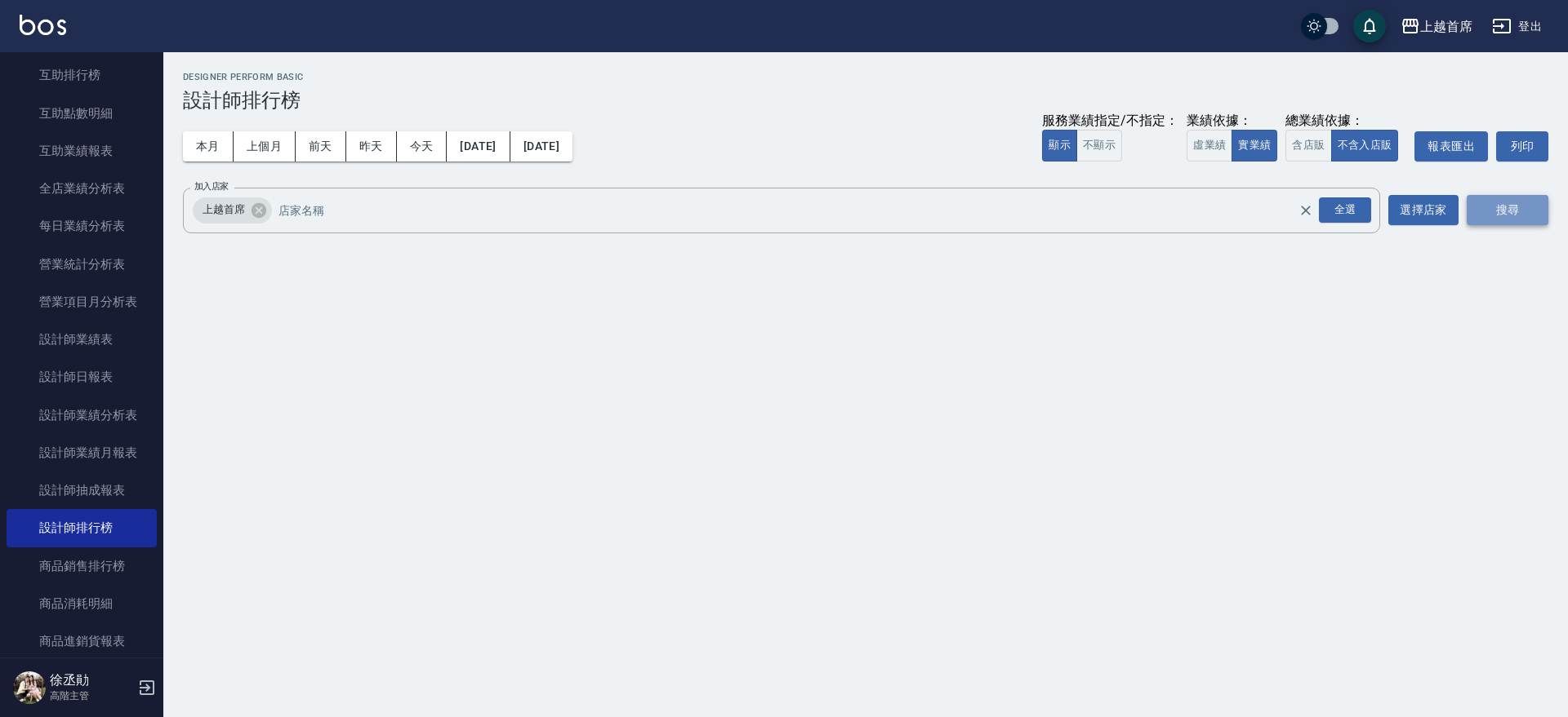
click at [1499, 215] on button "搜尋" at bounding box center [1507, 210] width 82 height 30
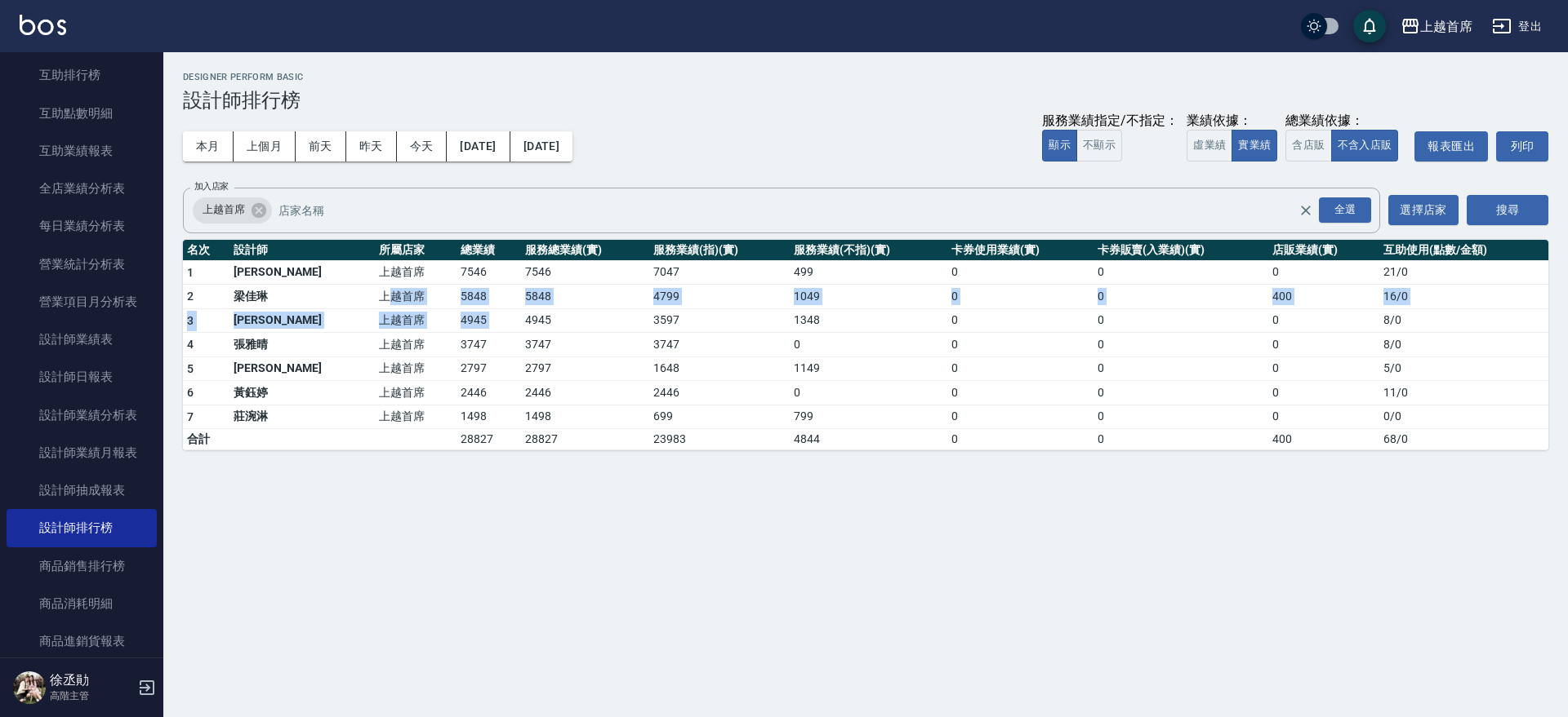
drag, startPoint x: 410, startPoint y: 310, endPoint x: 477, endPoint y: 310, distance: 67.0
click at [477, 310] on tbody "1 [PERSON_NAME]首席 7546 7546 7047 499 0 0 0 21 / 0 2 [PERSON_NAME]首席 5848 5848 4…" at bounding box center [866, 355] width 1365 height 190
click at [521, 310] on td "4945" at bounding box center [585, 320] width 128 height 25
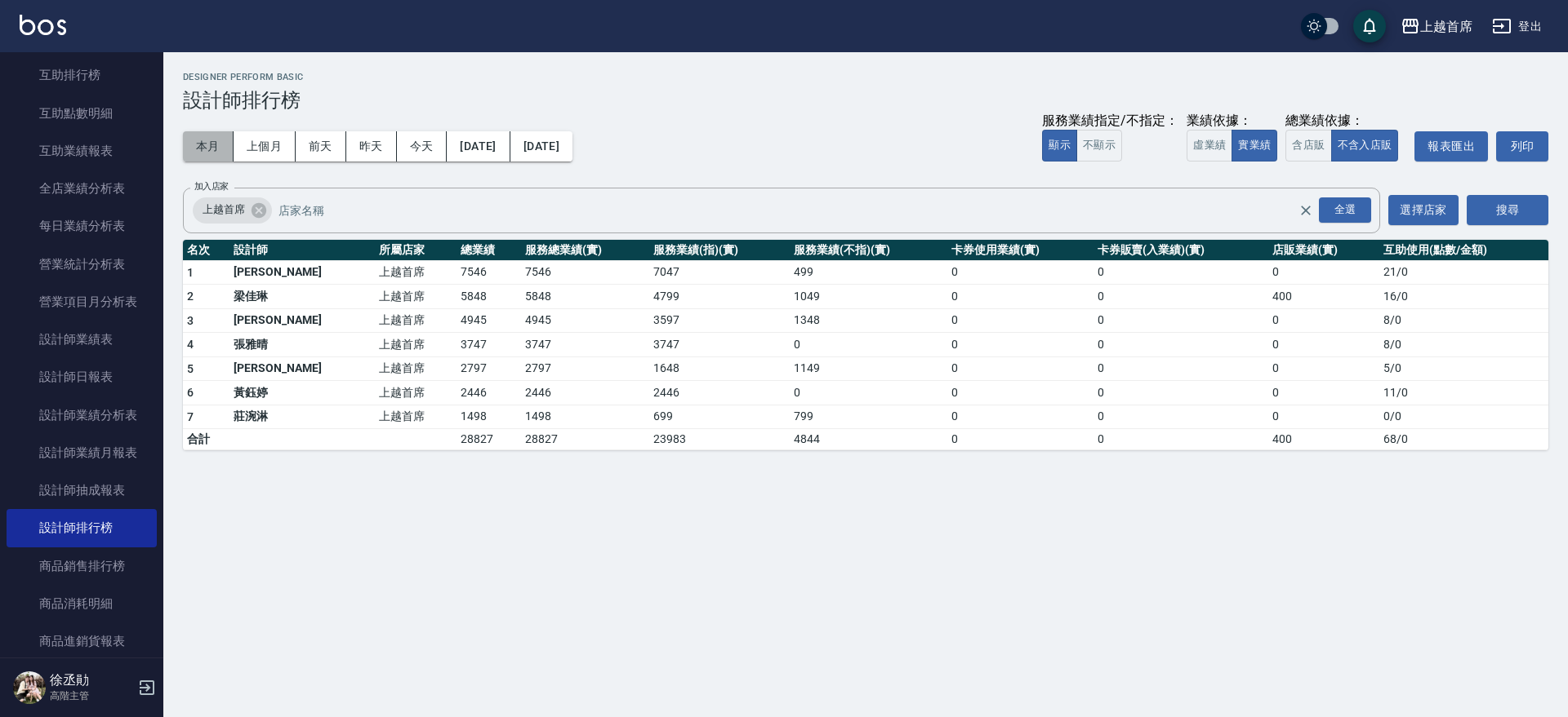
click at [197, 134] on button "本月" at bounding box center [208, 146] width 51 height 30
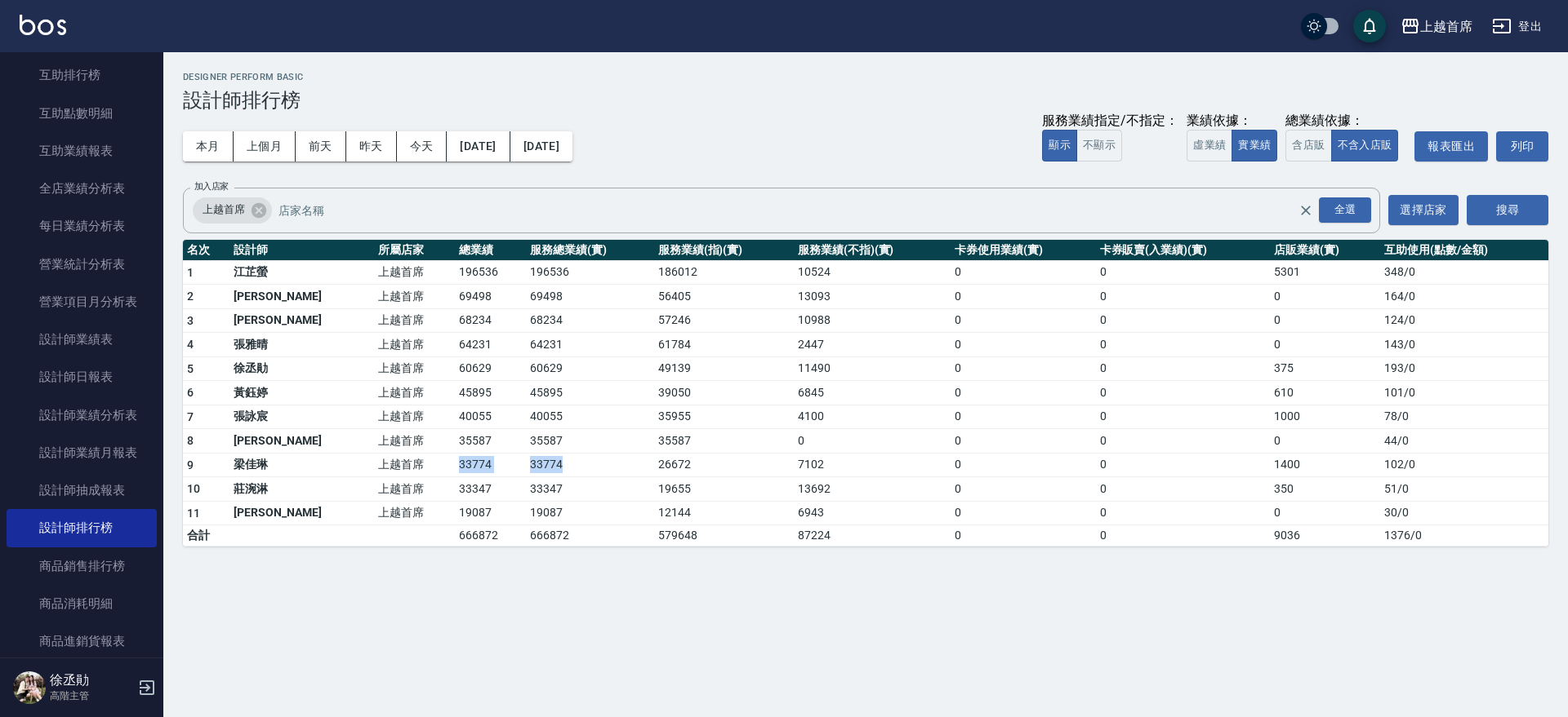
drag, startPoint x: 389, startPoint y: 469, endPoint x: 524, endPoint y: 470, distance: 135.0
click at [524, 470] on tr "9 [PERSON_NAME]首席 33774 33774 26672 7102 0 0 1400 102 / 0" at bounding box center [866, 464] width 1365 height 25
click at [525, 470] on td "33774" at bounding box center [589, 464] width 127 height 25
click at [368, 156] on button "昨天" at bounding box center [371, 146] width 51 height 30
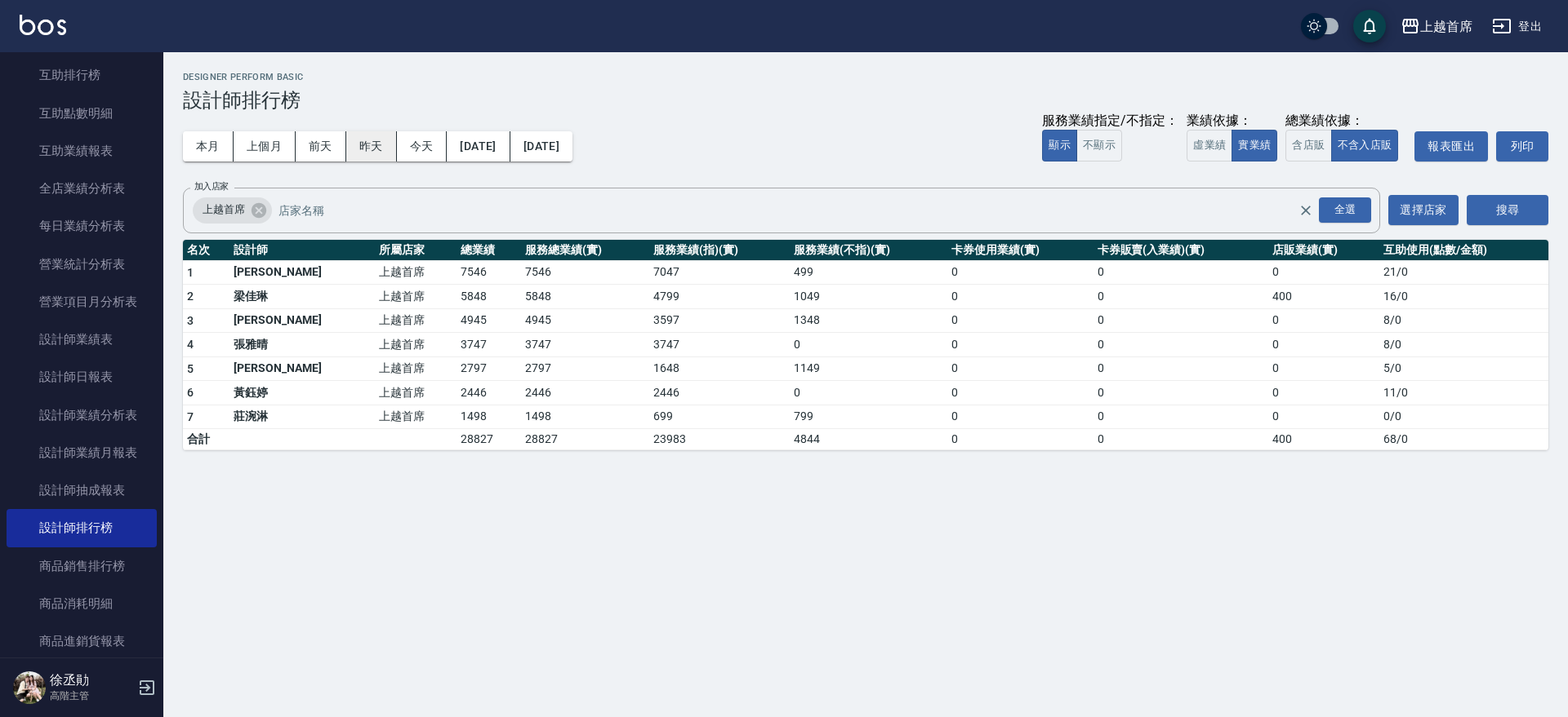
click at [357, 149] on button "昨天" at bounding box center [371, 146] width 51 height 30
click at [210, 145] on button "本月" at bounding box center [208, 146] width 51 height 30
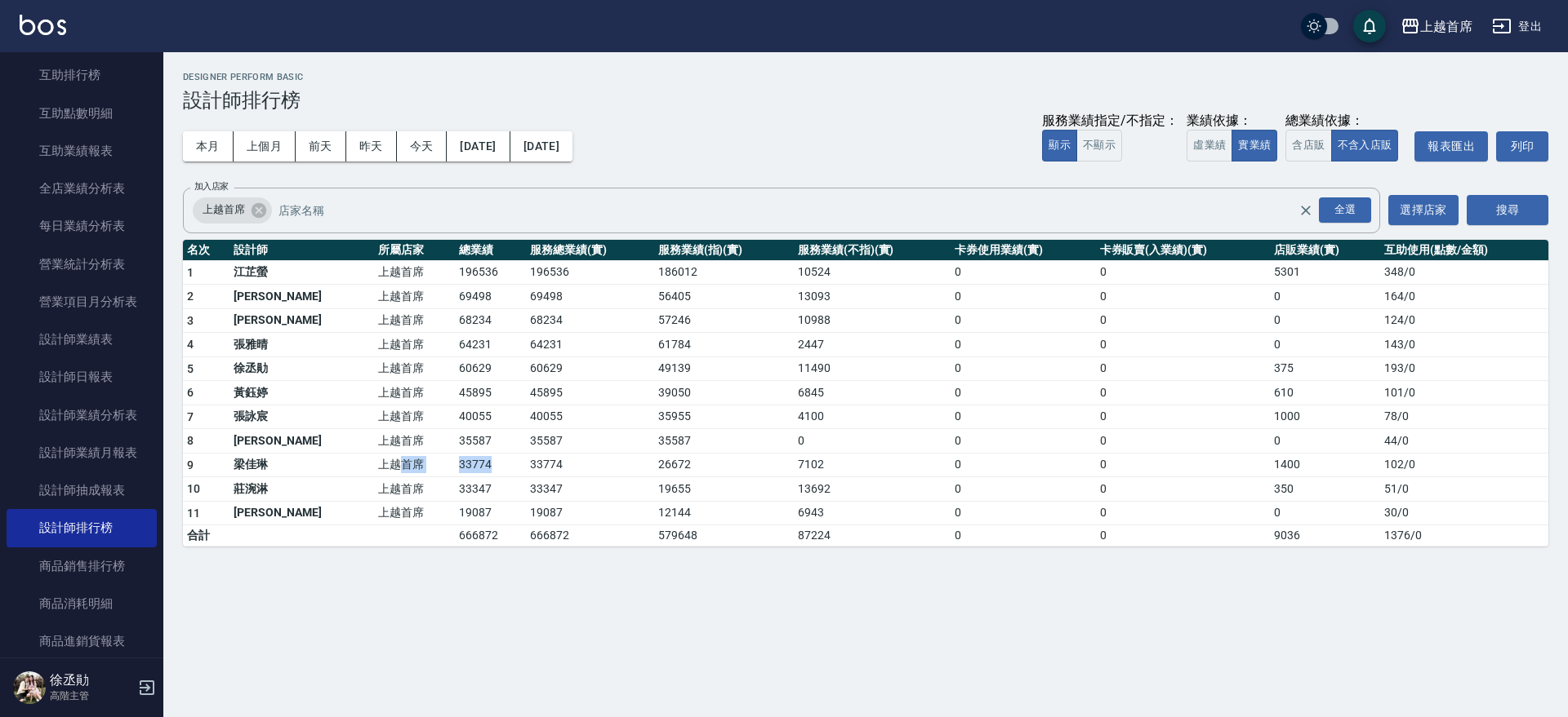
drag, startPoint x: 356, startPoint y: 463, endPoint x: 467, endPoint y: 460, distance: 111.0
click at [466, 461] on tr "9 [PERSON_NAME]首席 33774 33774 26672 7102 0 0 1400 102 / 0" at bounding box center [866, 464] width 1365 height 25
click at [467, 460] on td "33774" at bounding box center [490, 464] width 71 height 25
